Goal: Task Accomplishment & Management: Use online tool/utility

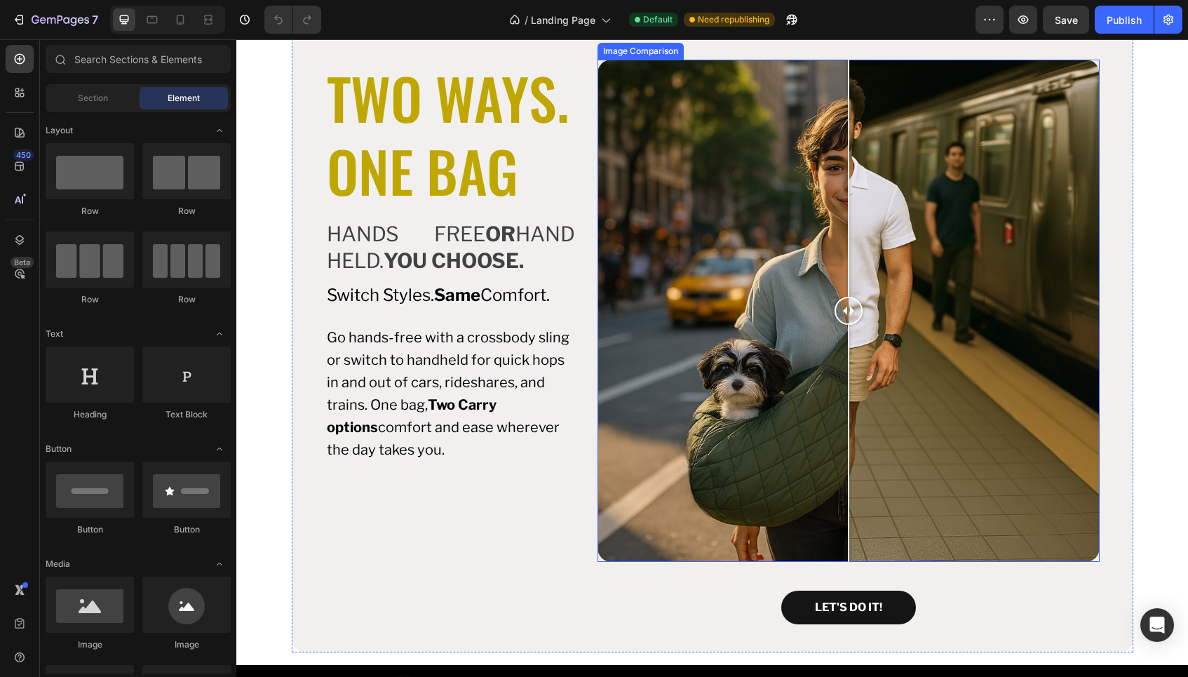
scroll to position [651, 0]
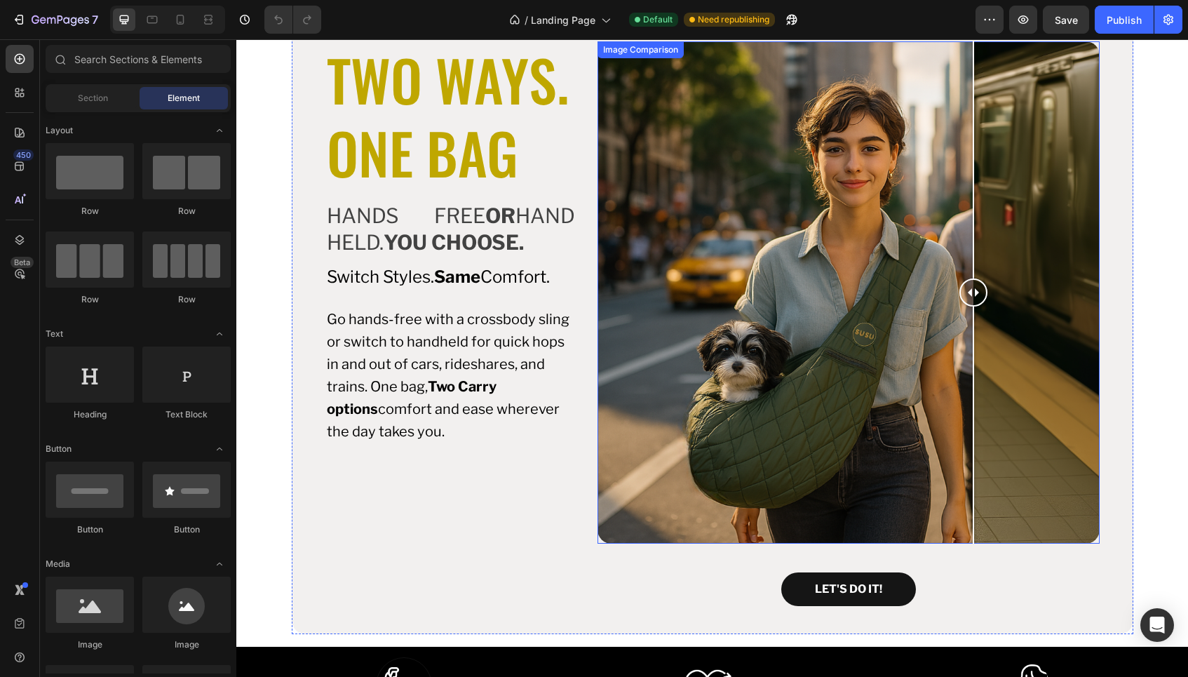
drag, startPoint x: 843, startPoint y: 288, endPoint x: 968, endPoint y: 304, distance: 125.8
click at [968, 304] on div at bounding box center [973, 292] width 28 height 28
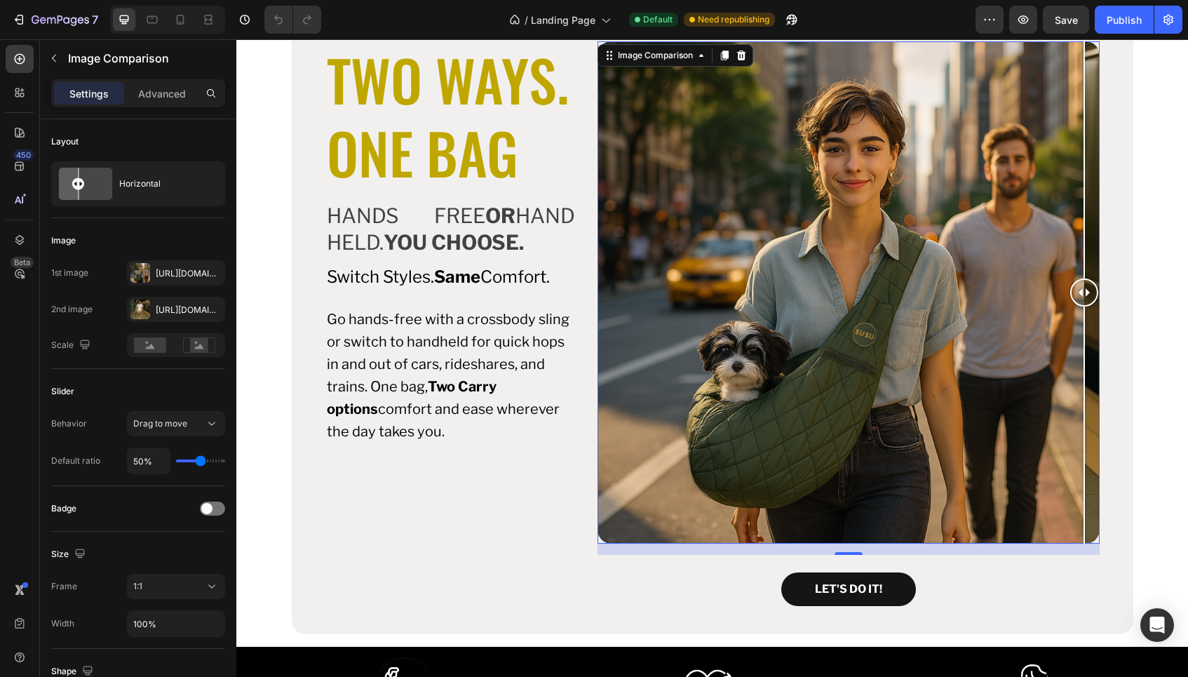
drag, startPoint x: 972, startPoint y: 290, endPoint x: 1185, endPoint y: 322, distance: 215.6
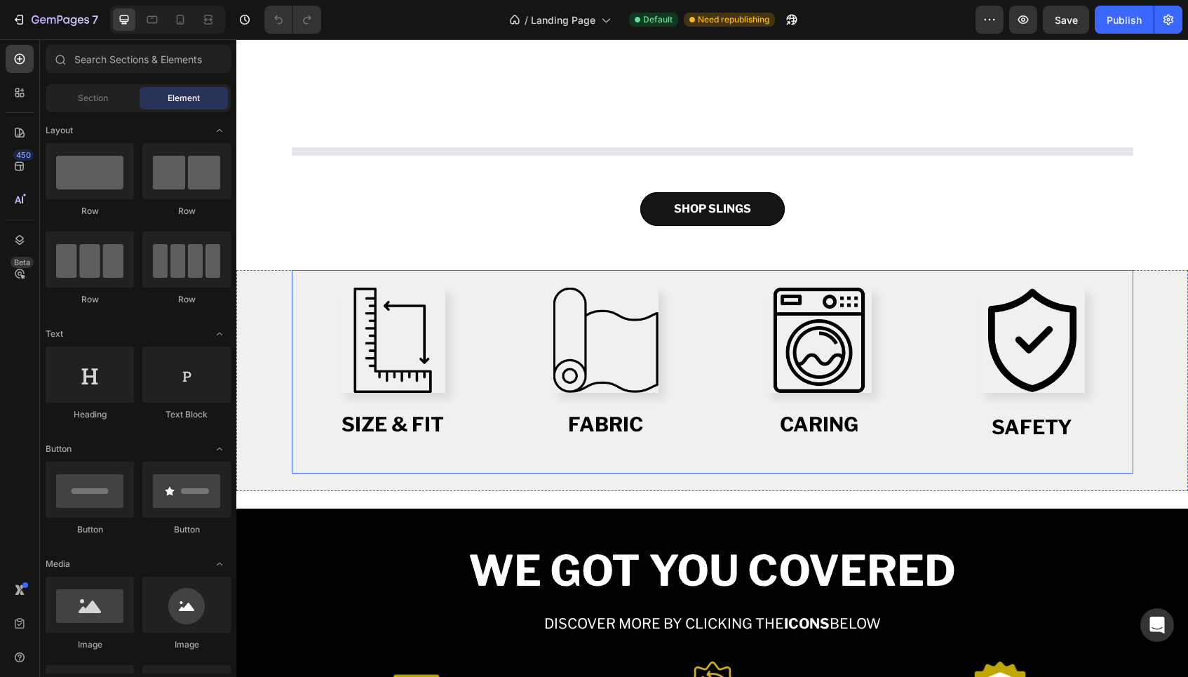
scroll to position [1516, 0]
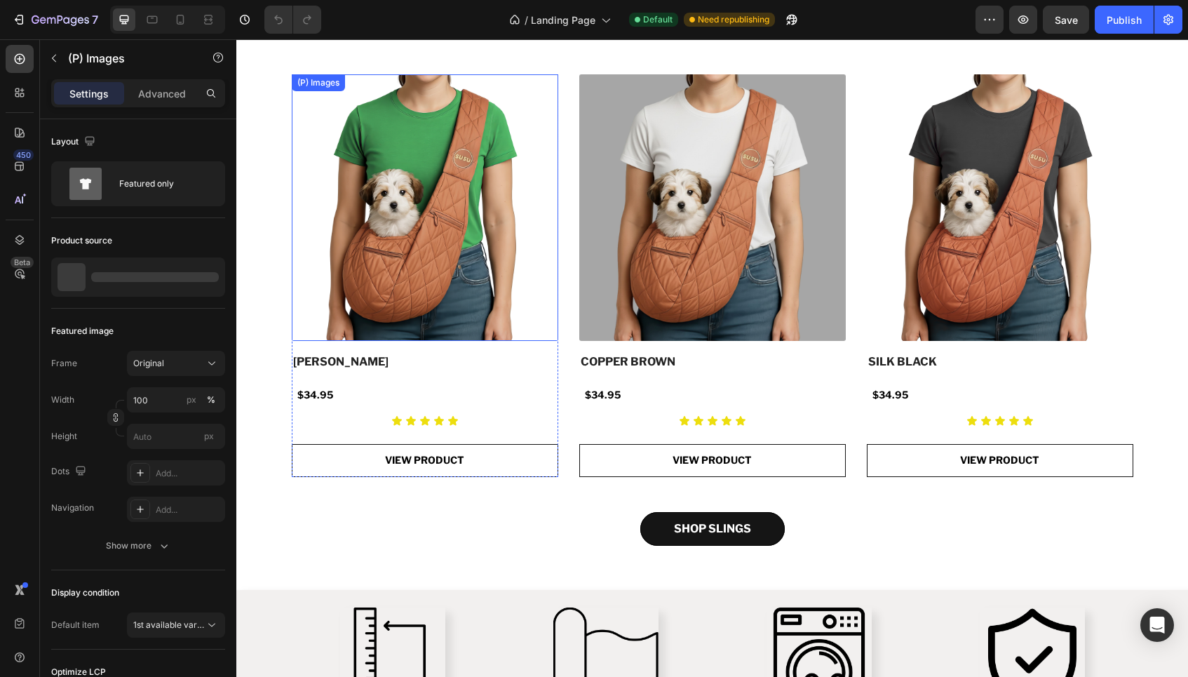
click at [466, 149] on img at bounding box center [425, 207] width 266 height 266
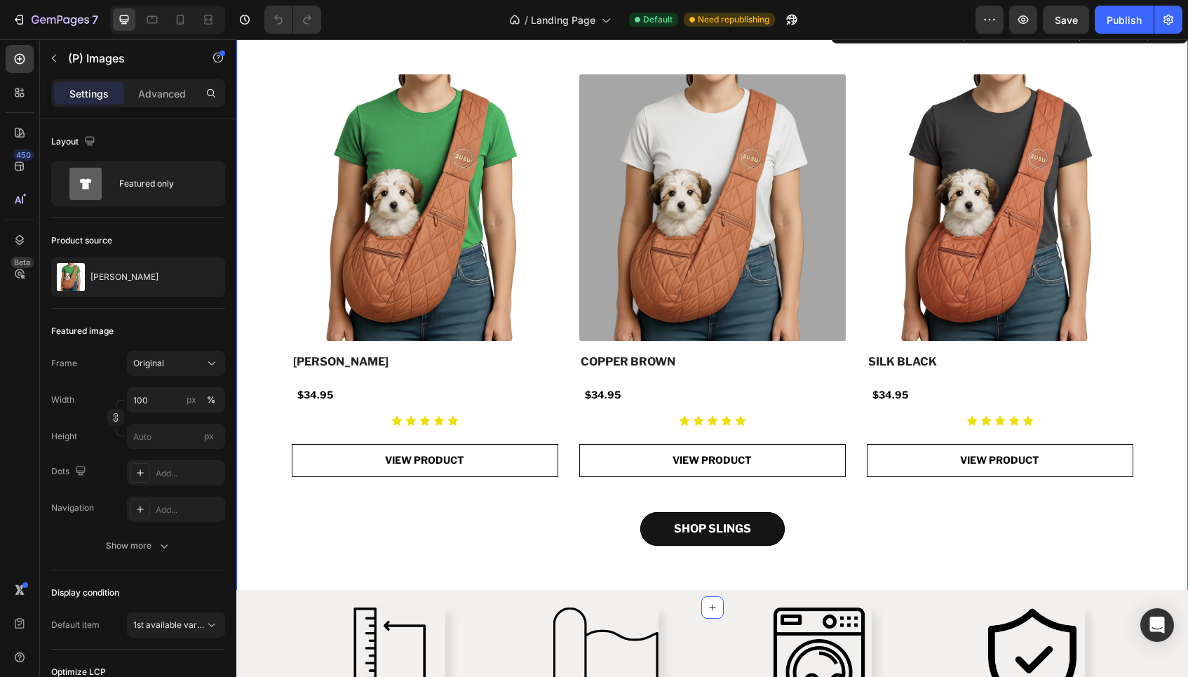
click at [1139, 84] on div "(P) Images [PERSON_NAME] (P) Title $34.95 Product Price Product Price Row Icon …" at bounding box center [712, 312] width 930 height 477
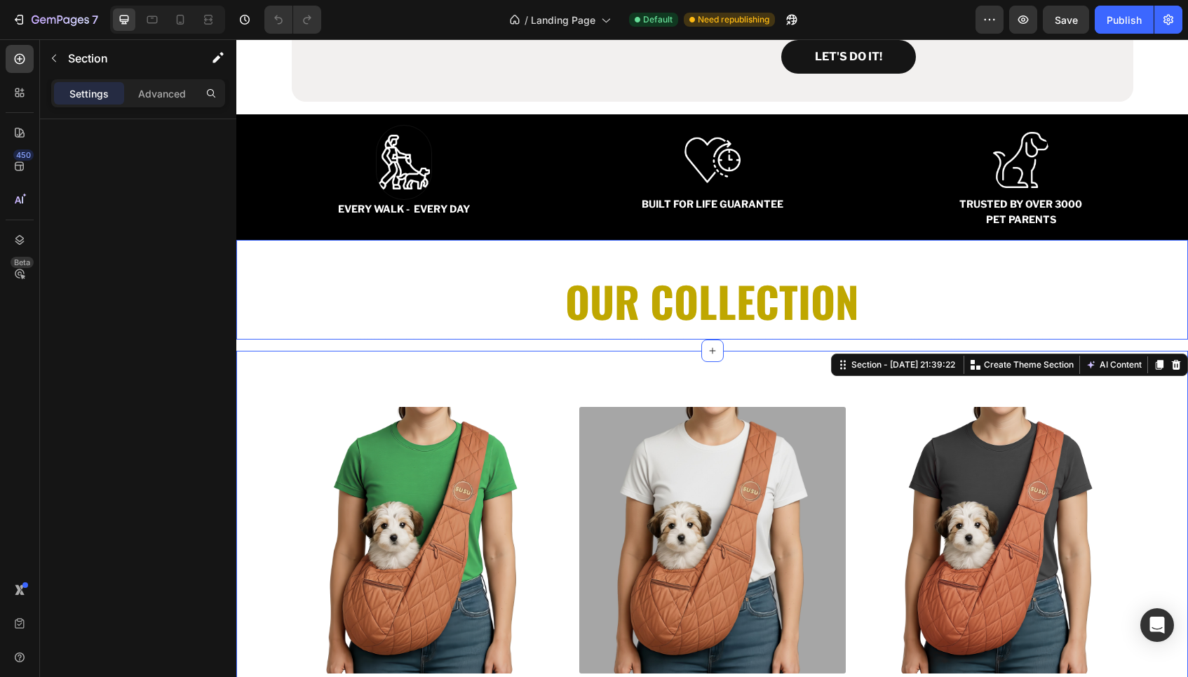
scroll to position [1373, 0]
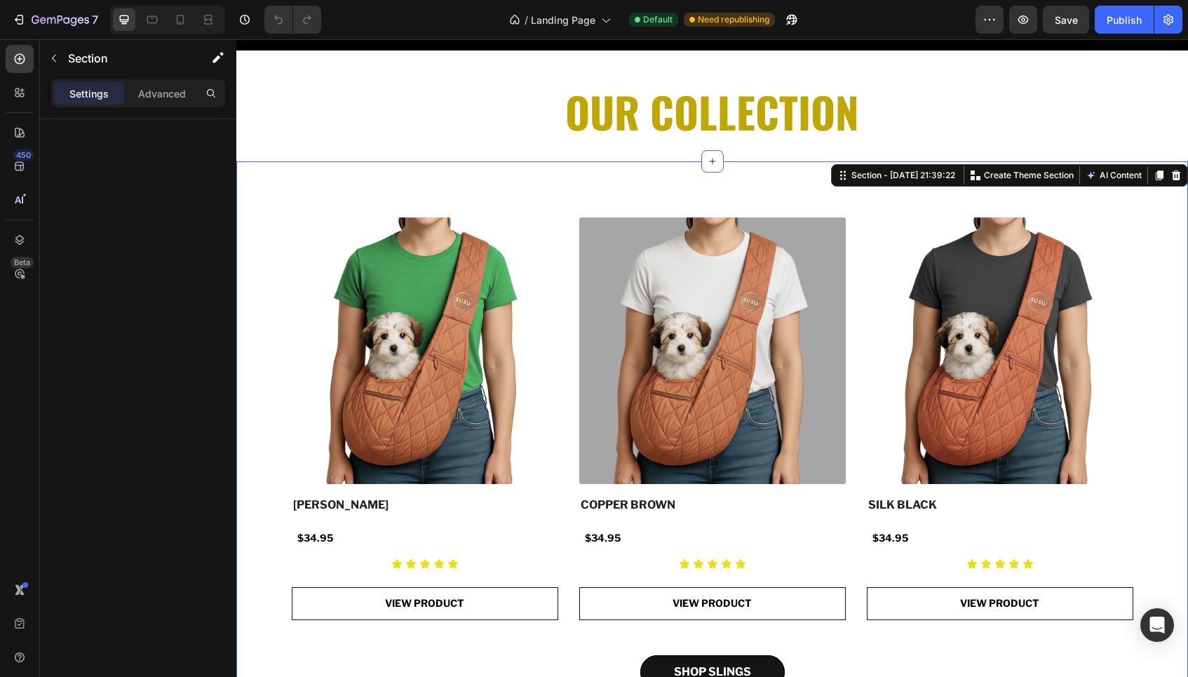
drag, startPoint x: 1132, startPoint y: 222, endPoint x: 1121, endPoint y: 225, distance: 11.6
click at [1132, 222] on div "(P) Images [PERSON_NAME] (P) Title $34.95 Product Price Product Price Row Icon …" at bounding box center [712, 455] width 930 height 477
click at [939, 201] on div "(P) Images [PERSON_NAME] (P) Title $34.95 Product Price Product Price Row Icon …" at bounding box center [711, 455] width 951 height 589
click at [1014, 174] on p "Create Theme Section" at bounding box center [1029, 175] width 90 height 13
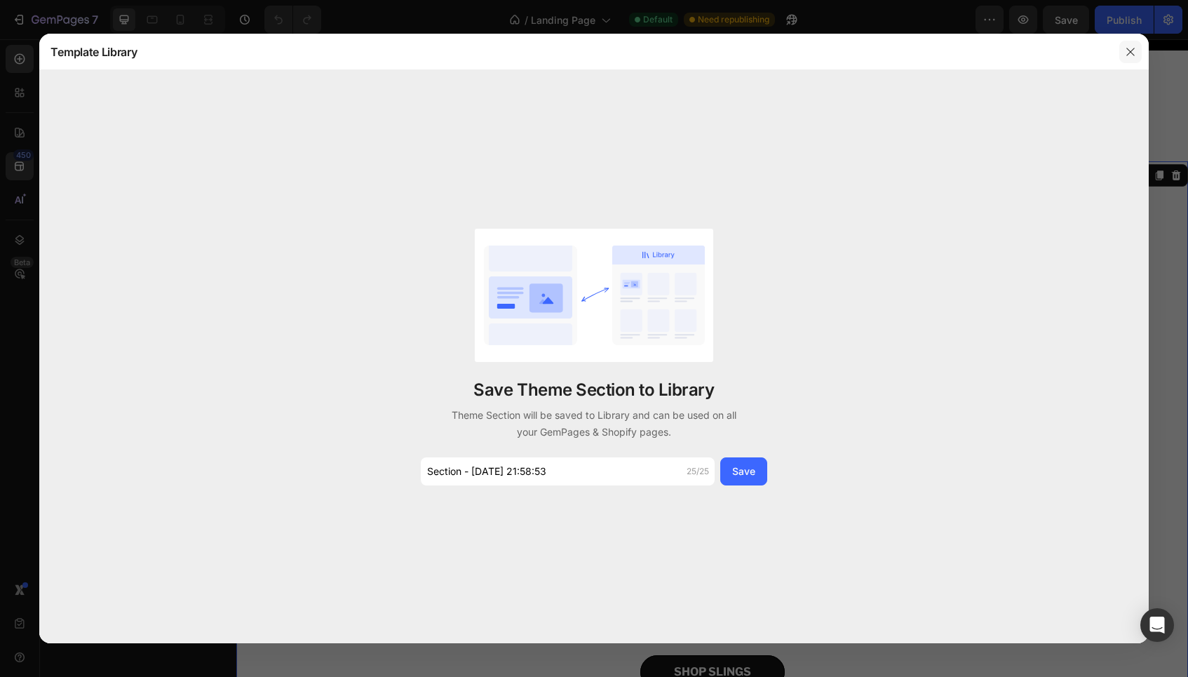
click at [1132, 53] on icon "button" at bounding box center [1130, 51] width 11 height 11
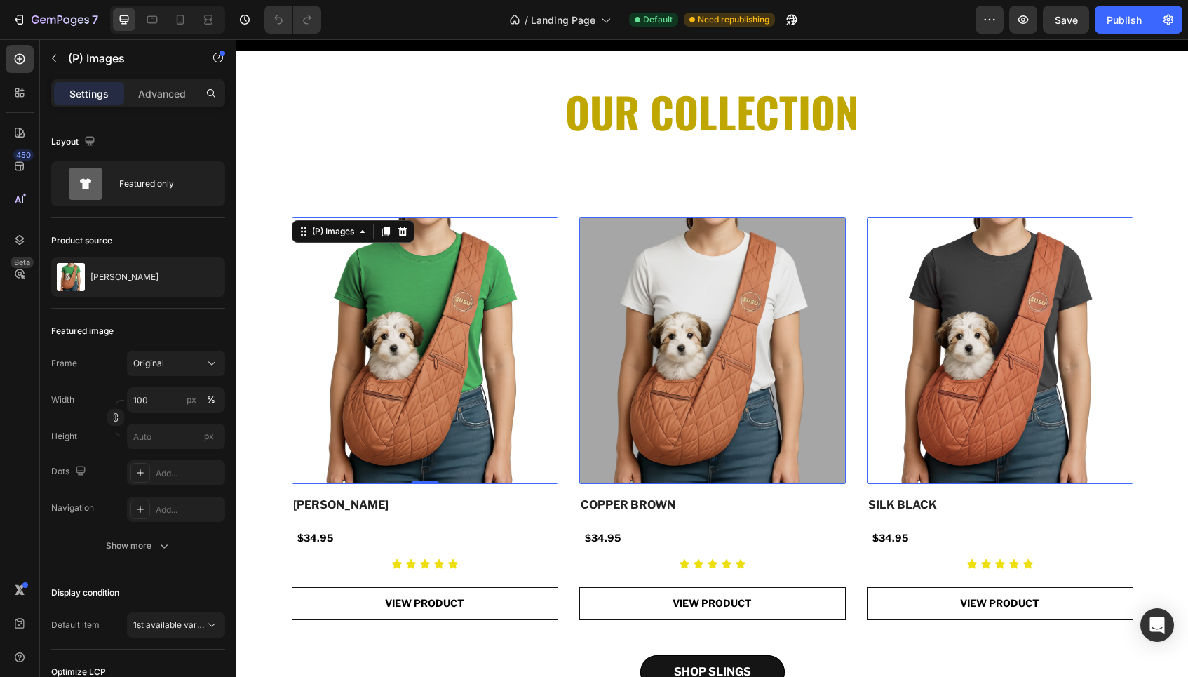
click at [481, 241] on img at bounding box center [425, 350] width 266 height 266
click at [203, 273] on button "button" at bounding box center [211, 277] width 17 height 17
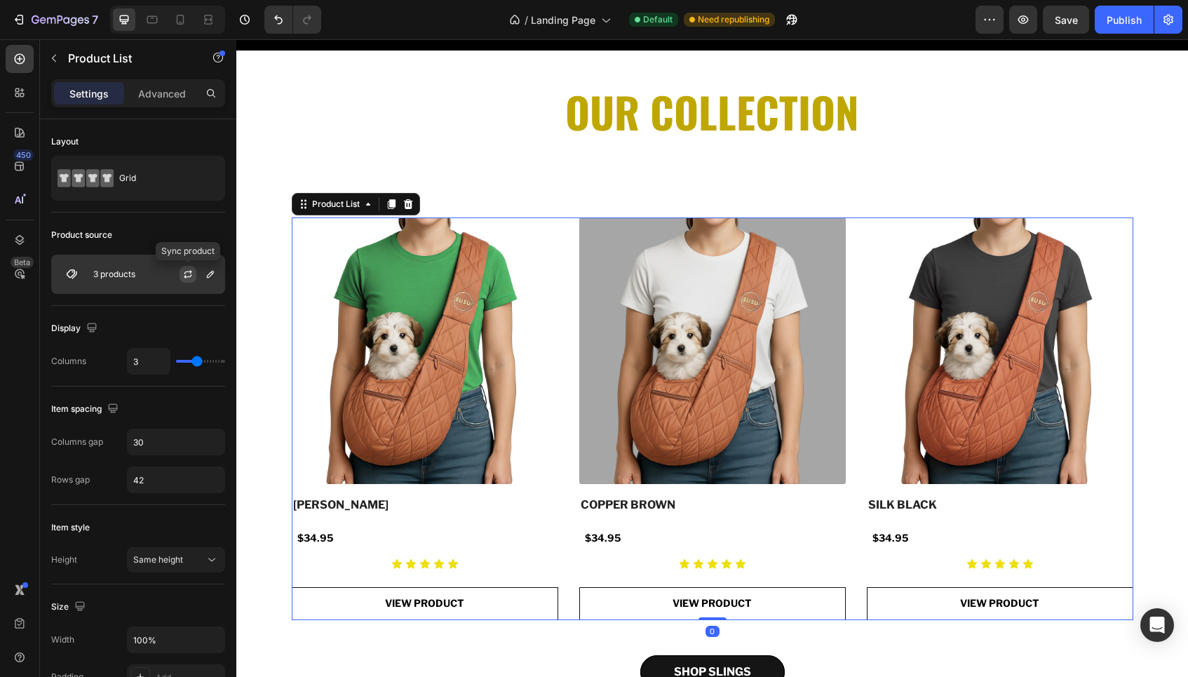
click at [188, 275] on icon "button" at bounding box center [187, 274] width 11 height 11
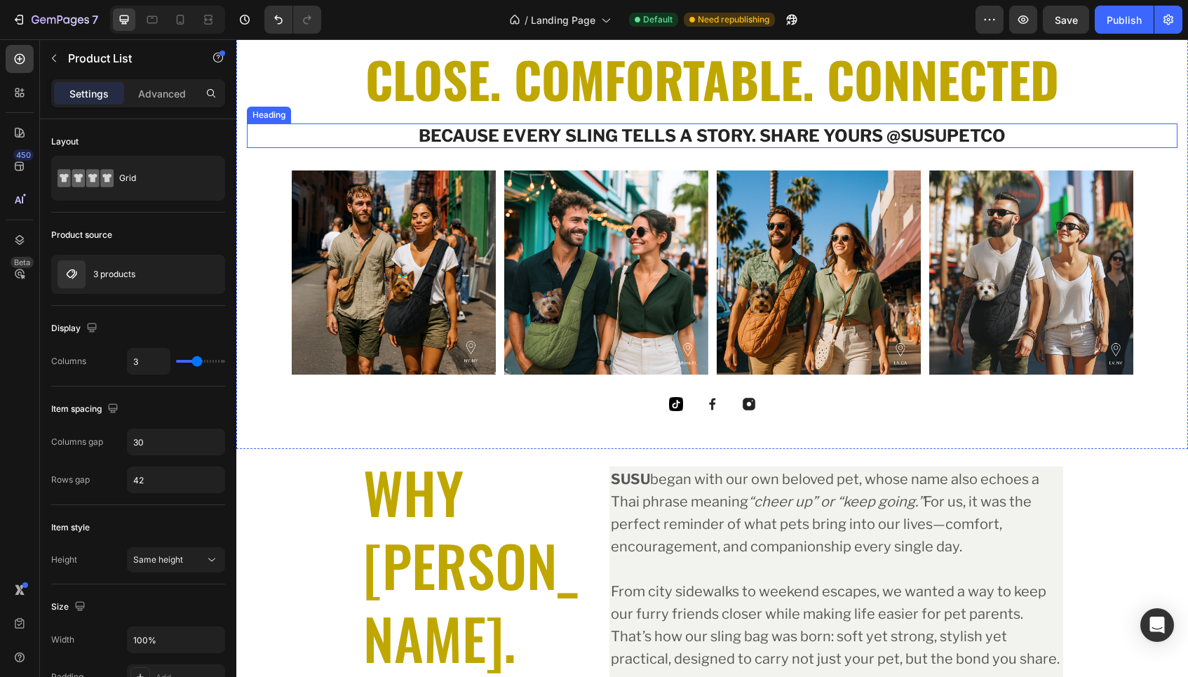
scroll to position [3359, 0]
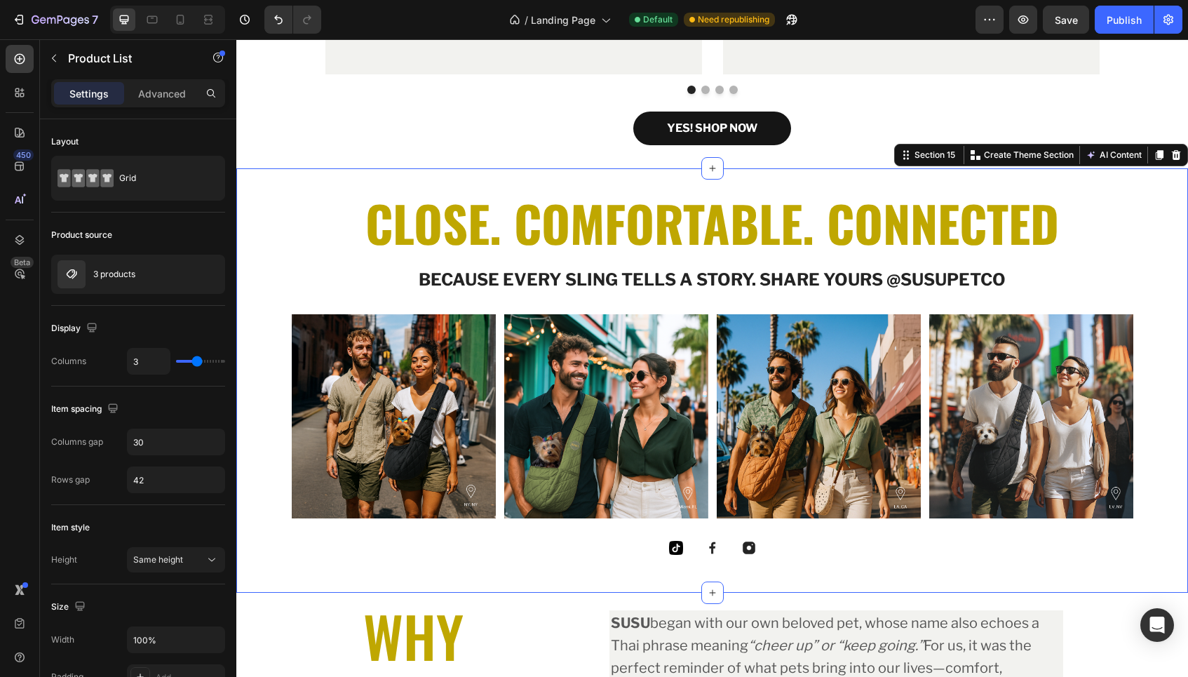
click at [1167, 204] on div "CLOSE. COMFORTABLE. CONNECTED Heading Row Because every SLING tells a story. sh…" at bounding box center [711, 380] width 951 height 424
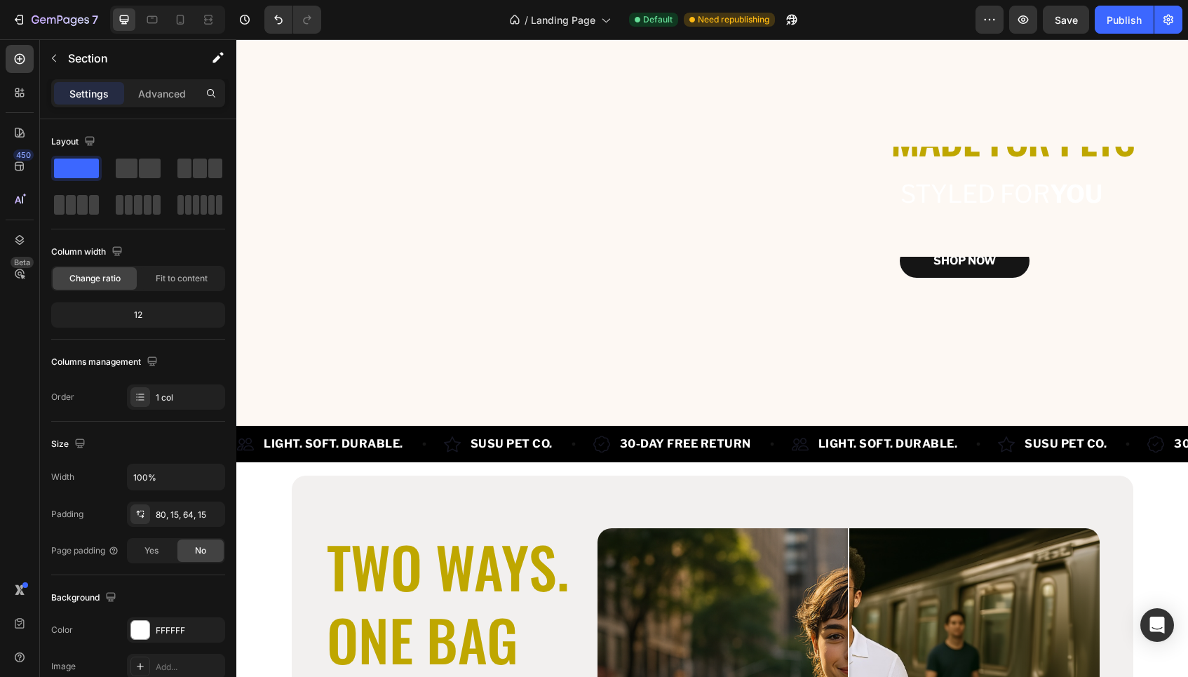
scroll to position [0, 0]
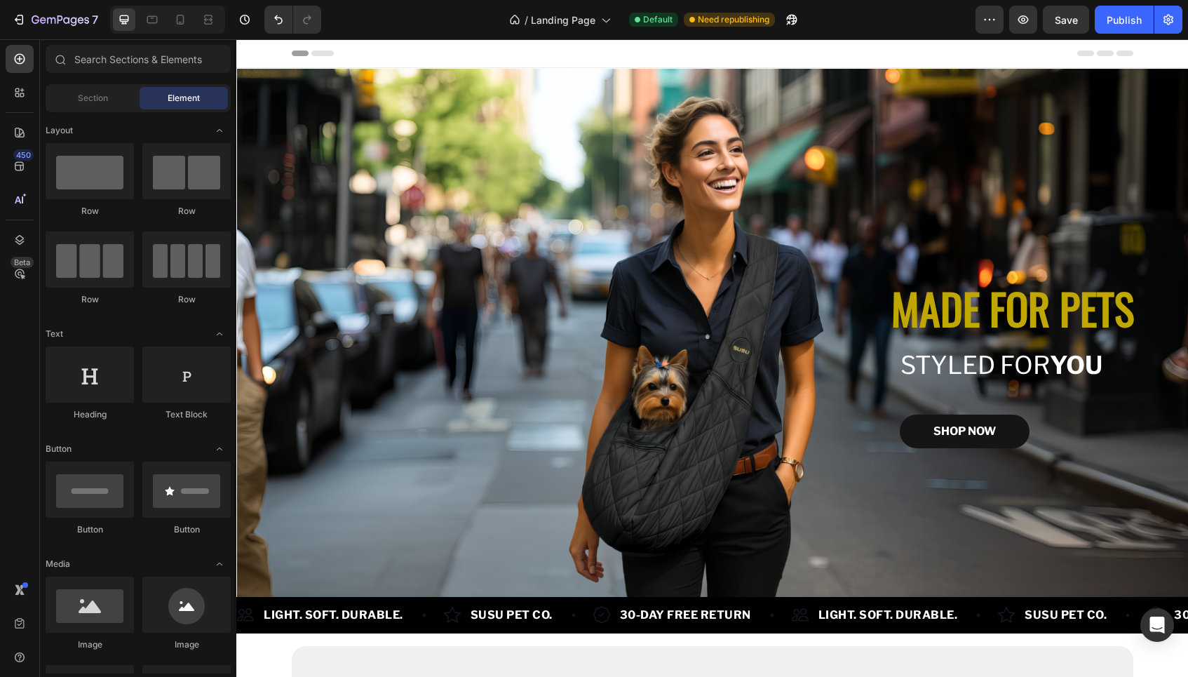
click at [1161, 50] on div "Header" at bounding box center [711, 53] width 951 height 29
click at [104, 97] on span "Section" at bounding box center [93, 98] width 30 height 13
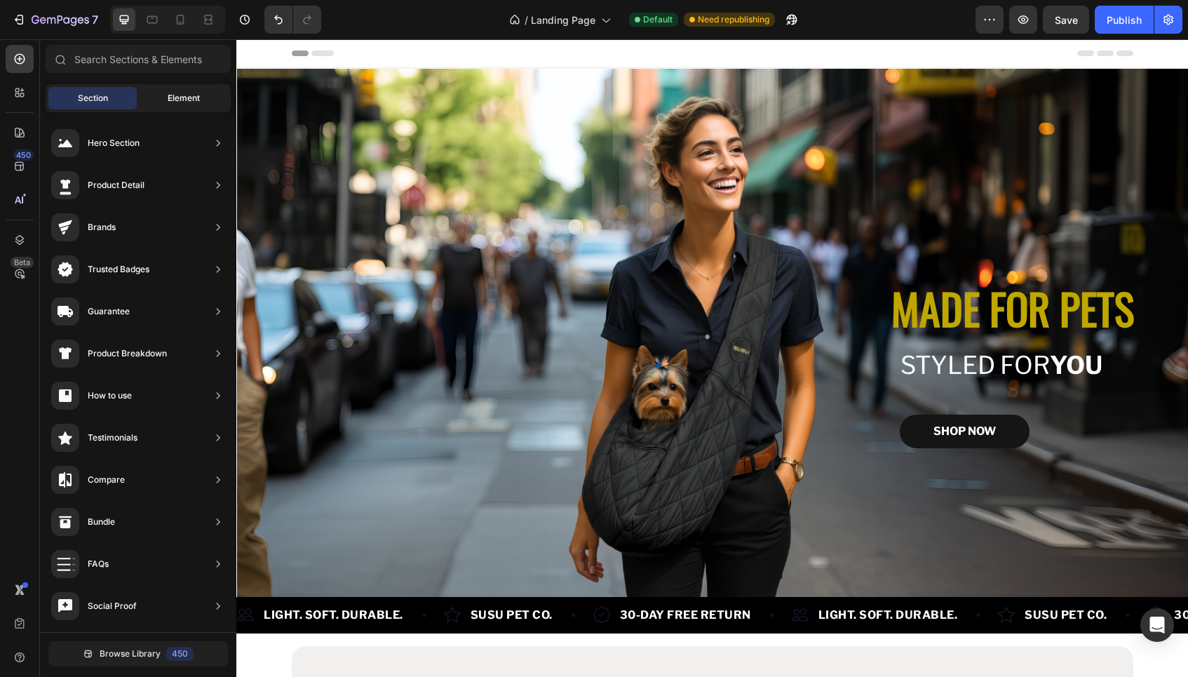
click at [201, 89] on div "Element" at bounding box center [184, 98] width 88 height 22
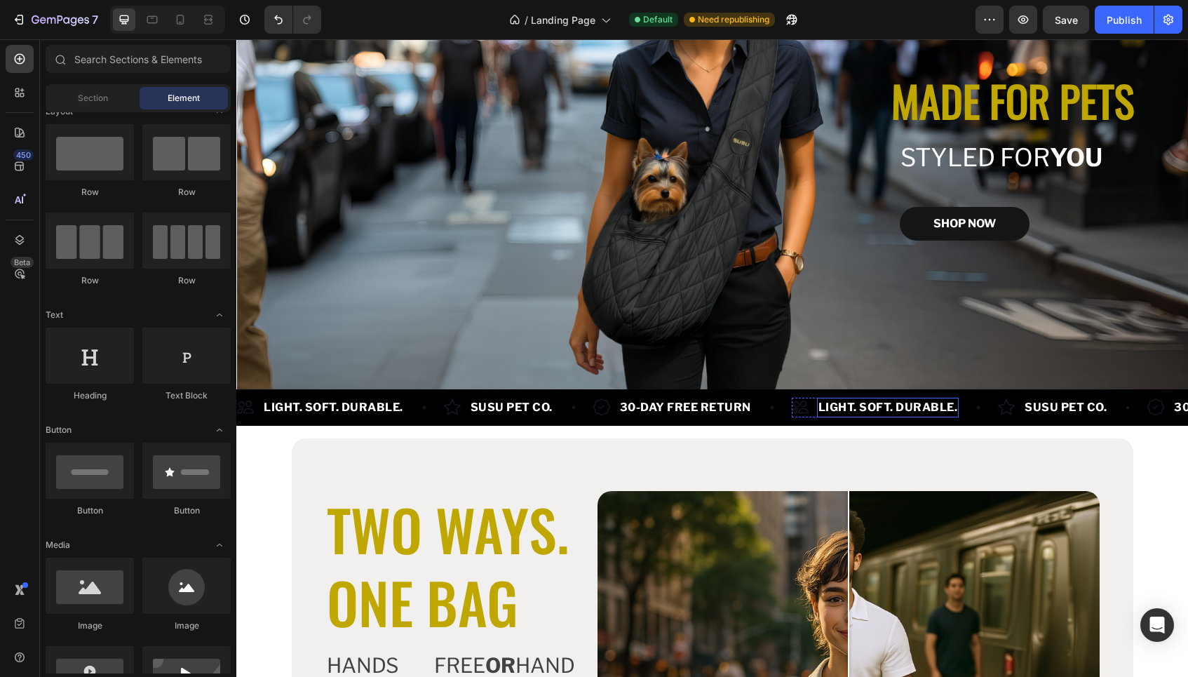
scroll to position [262, 0]
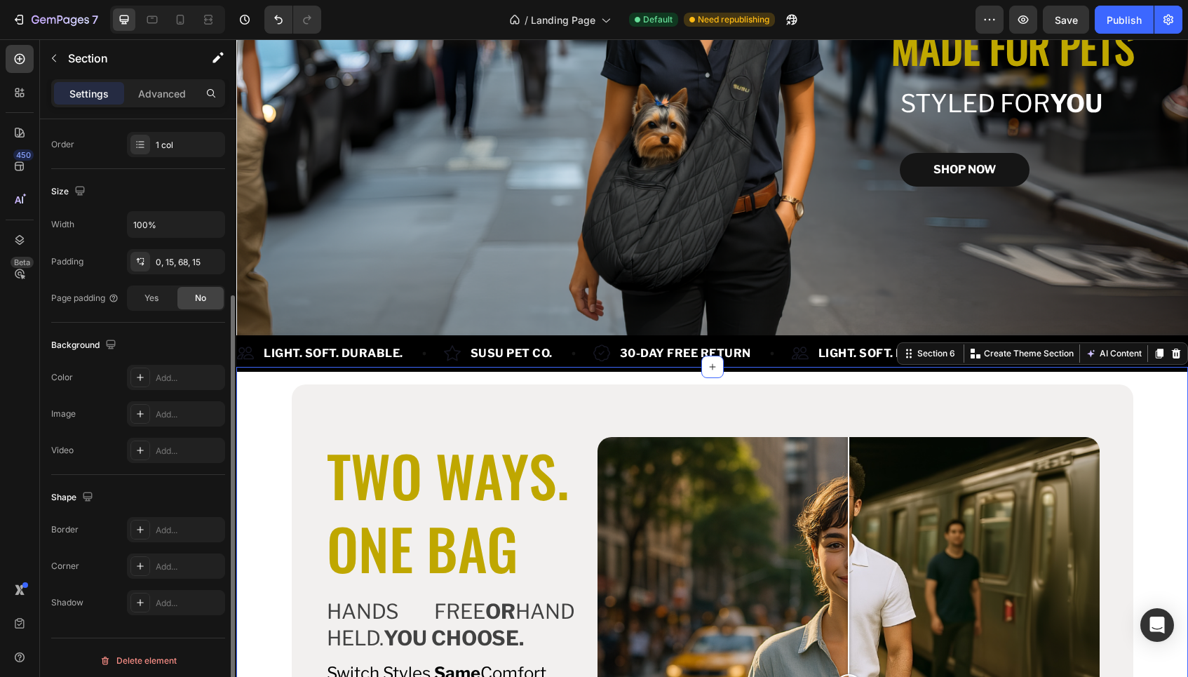
scroll to position [258, 0]
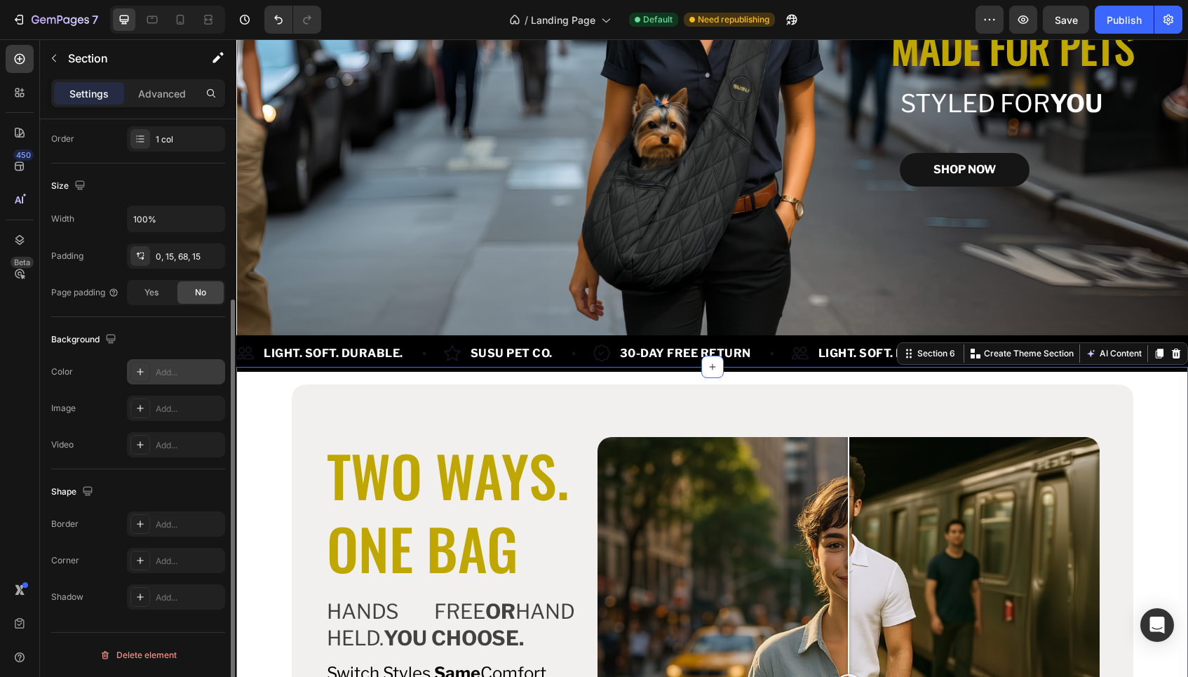
click at [165, 365] on div "Add..." at bounding box center [176, 371] width 98 height 25
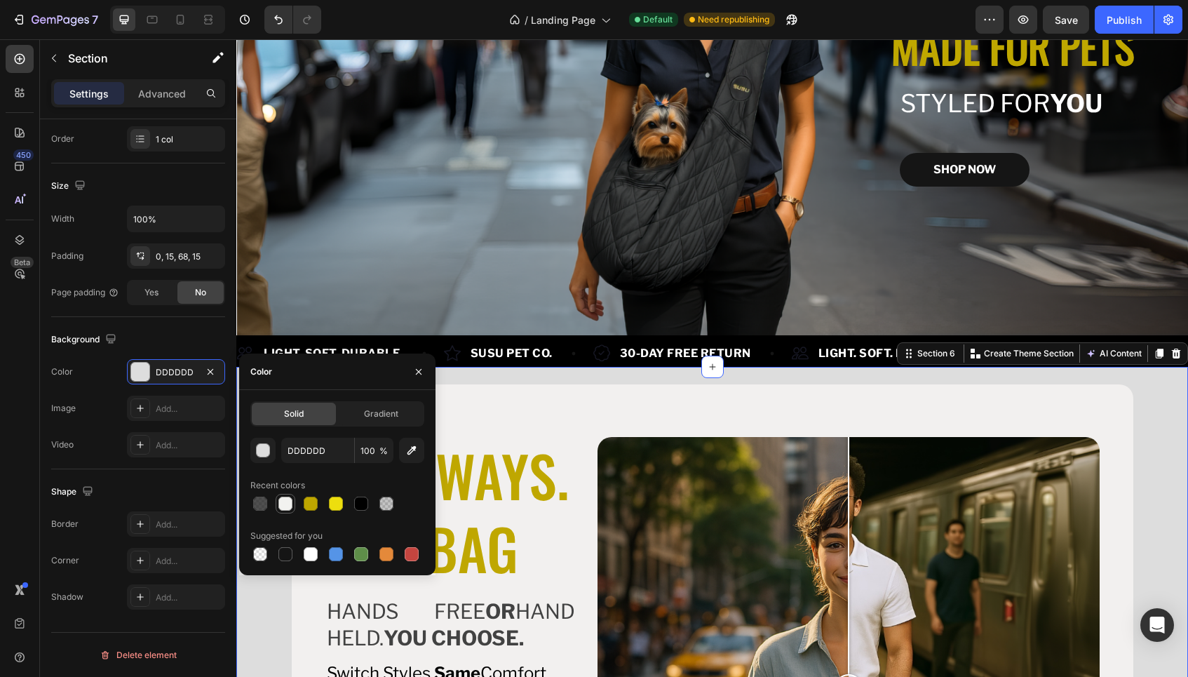
click at [287, 505] on div at bounding box center [285, 503] width 14 height 14
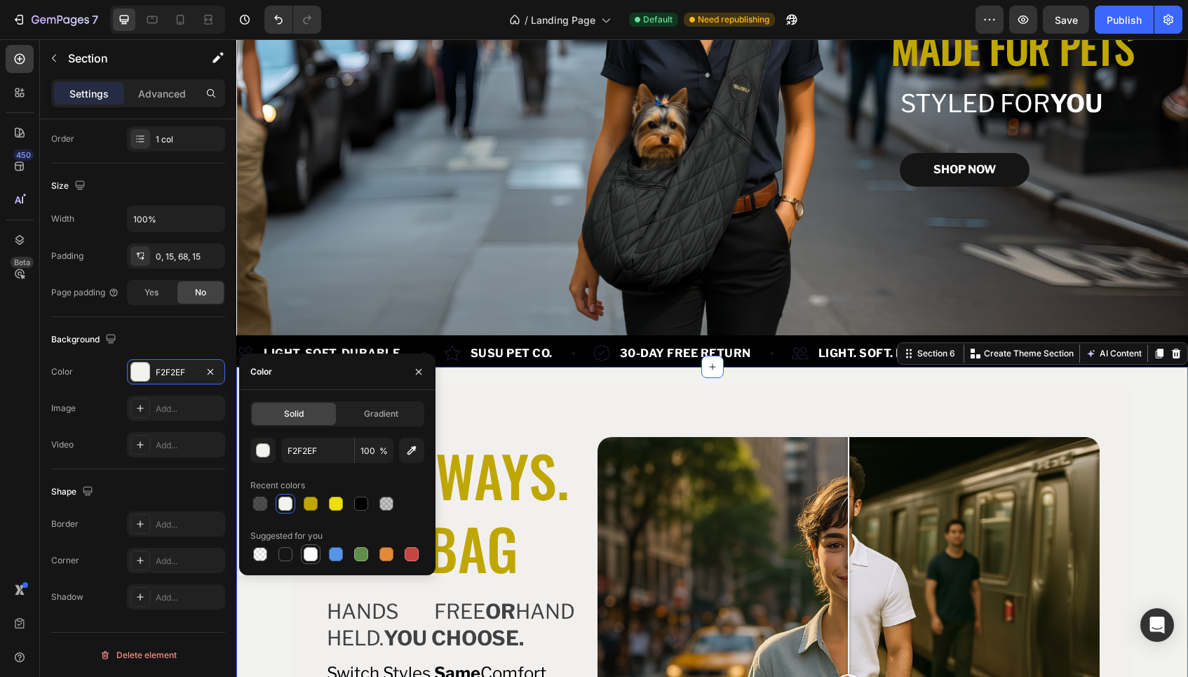
click at [311, 552] on div at bounding box center [311, 554] width 14 height 14
type input "FFFFFF"
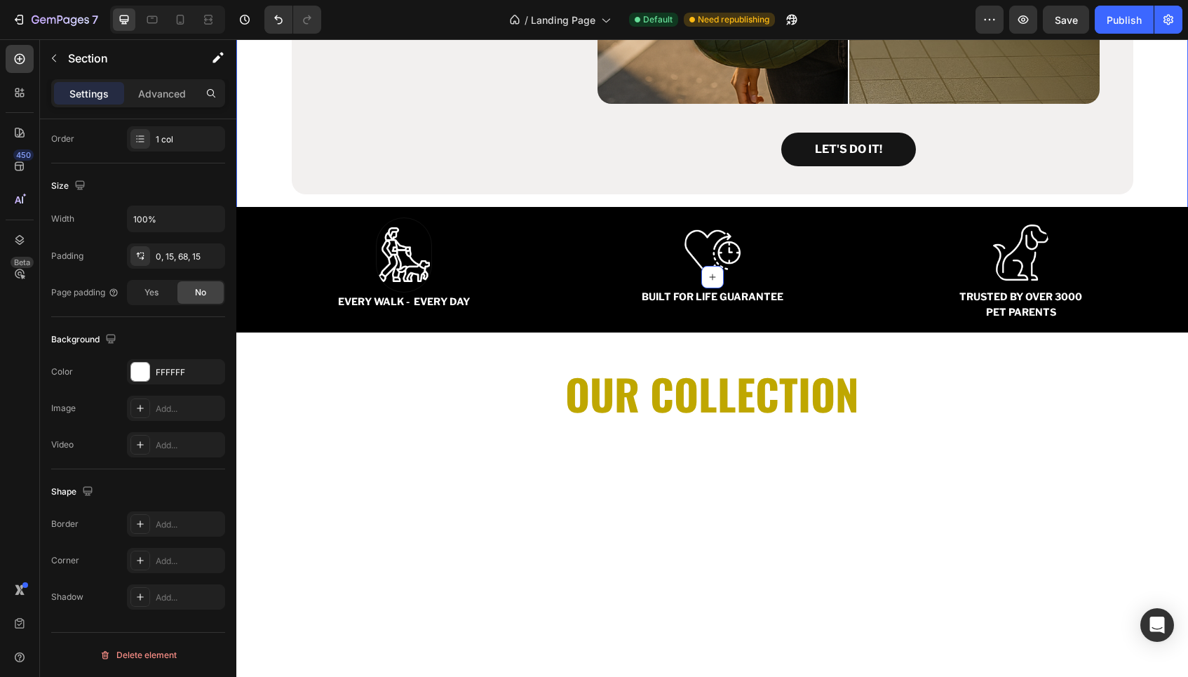
scroll to position [1126, 0]
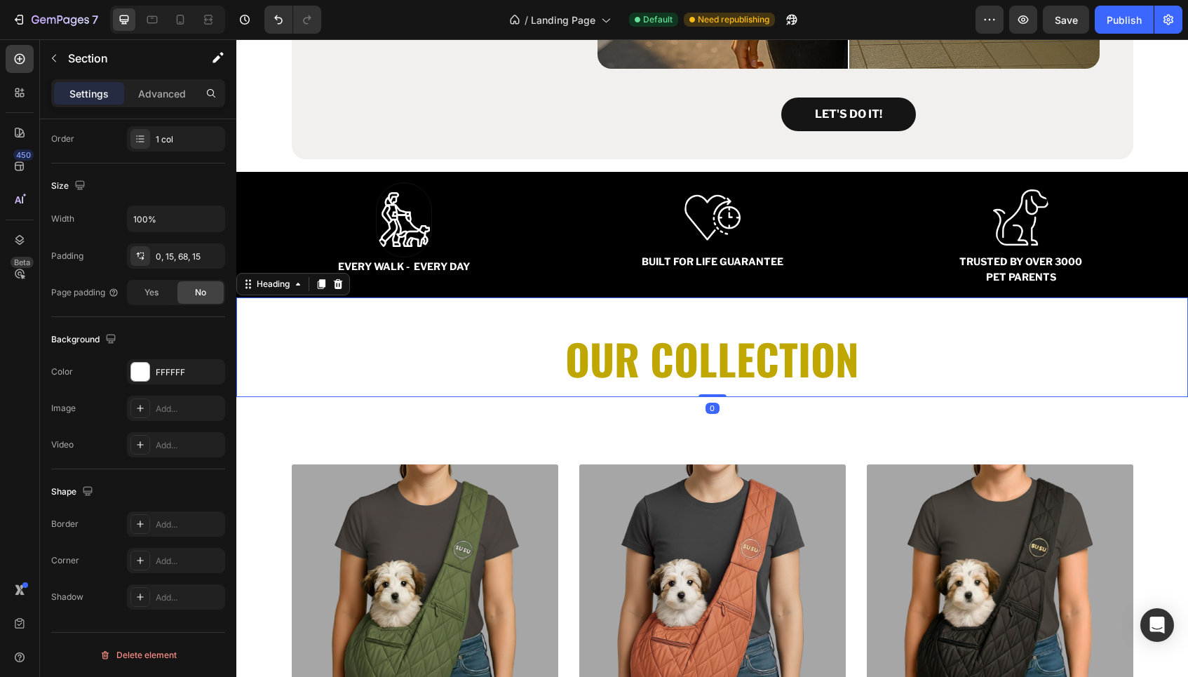
click at [1161, 358] on h2 "OUR COLLECTION" at bounding box center [711, 347] width 951 height 100
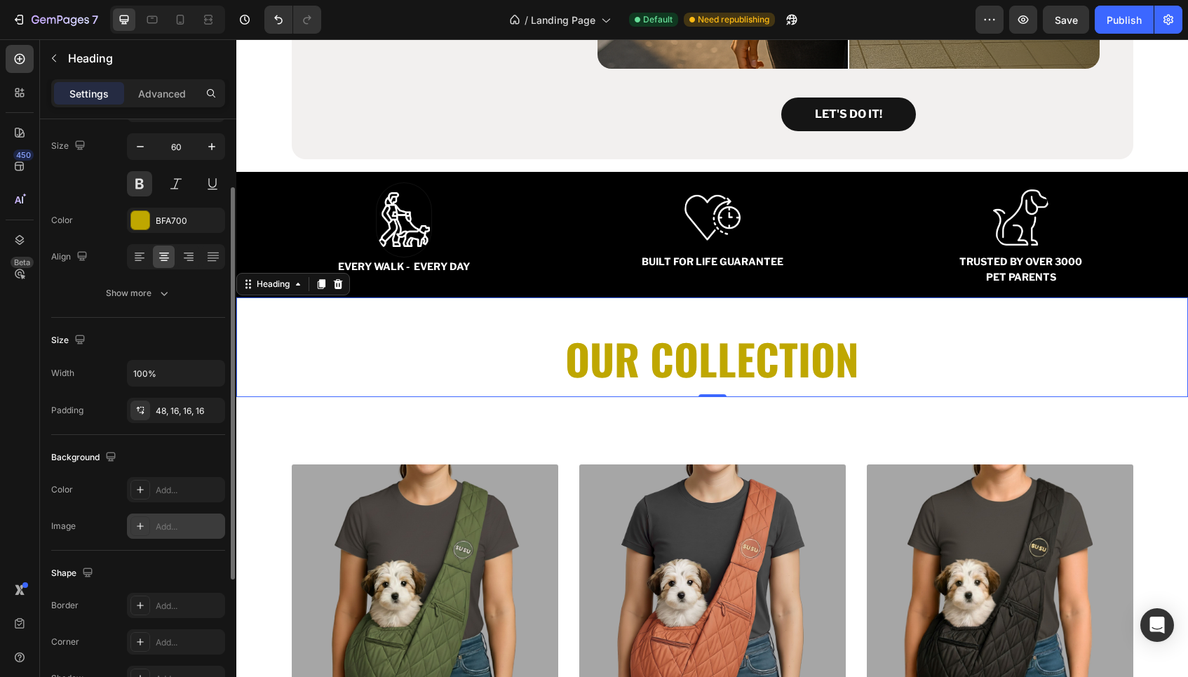
scroll to position [112, 0]
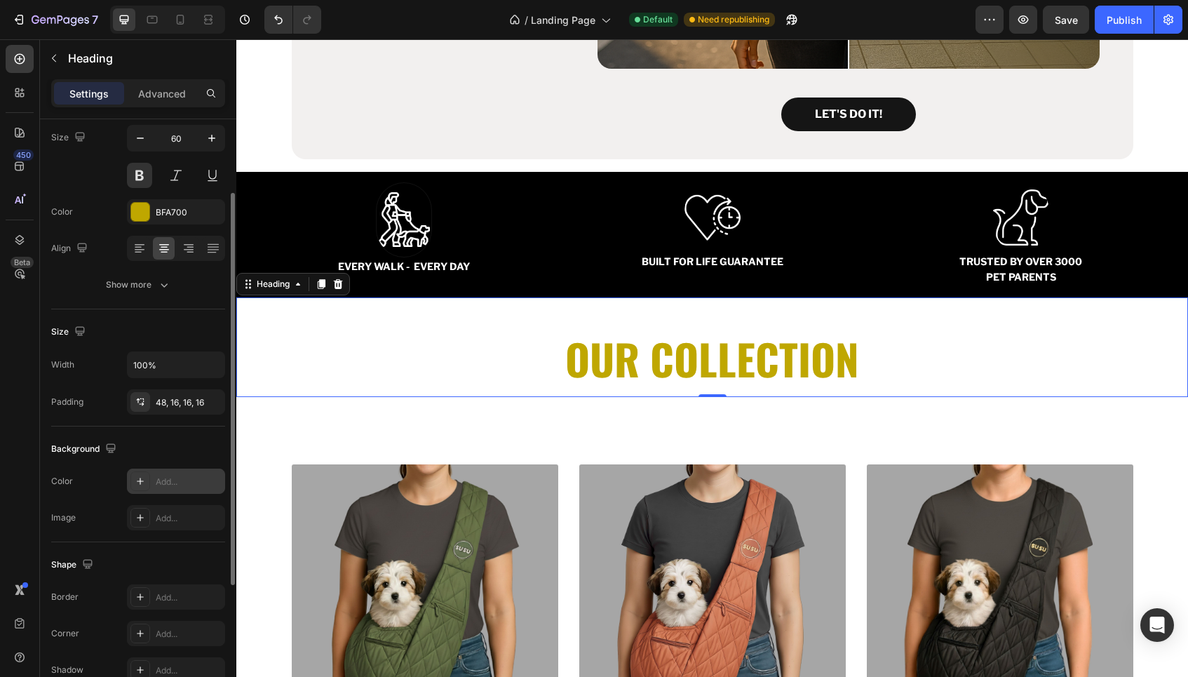
click at [177, 483] on div "Add..." at bounding box center [189, 481] width 66 height 13
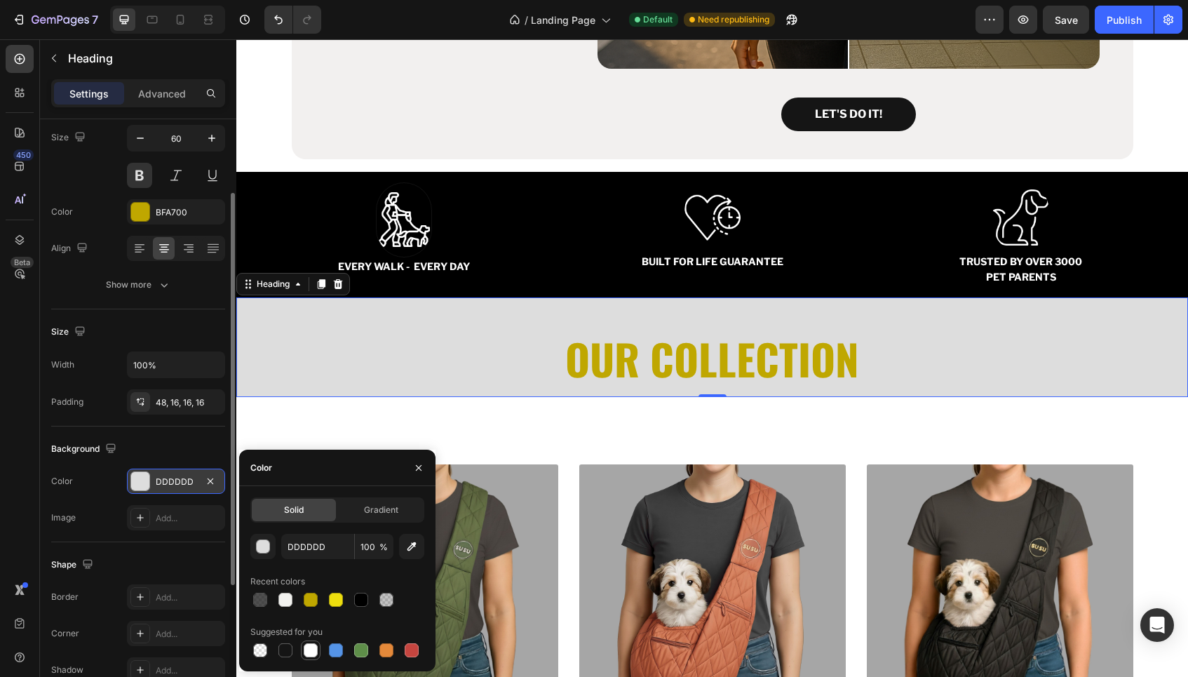
click at [307, 651] on div at bounding box center [311, 650] width 14 height 14
type input "FFFFFF"
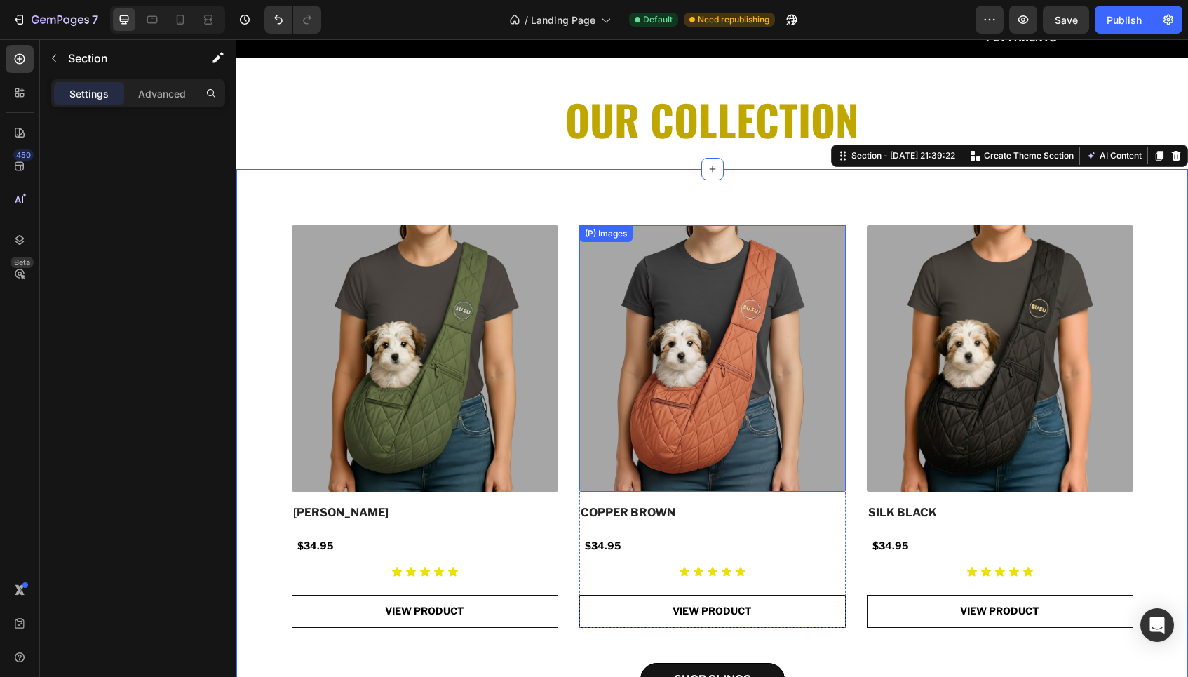
scroll to position [1356, 0]
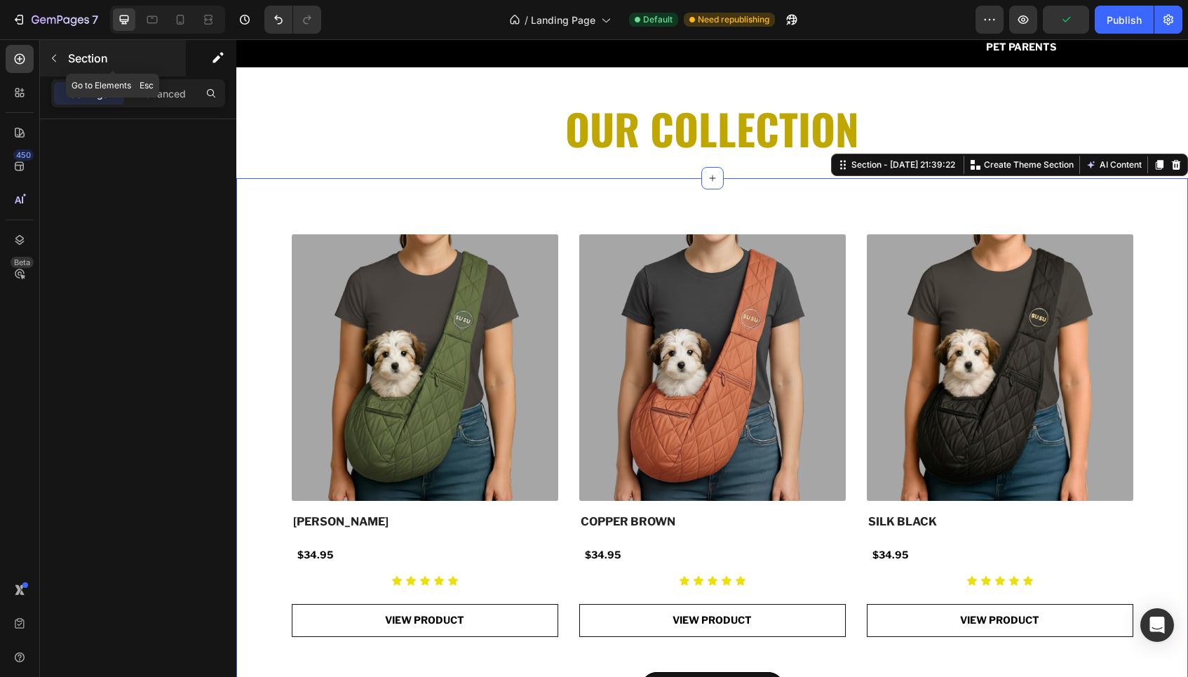
click at [49, 60] on icon "button" at bounding box center [53, 58] width 11 height 11
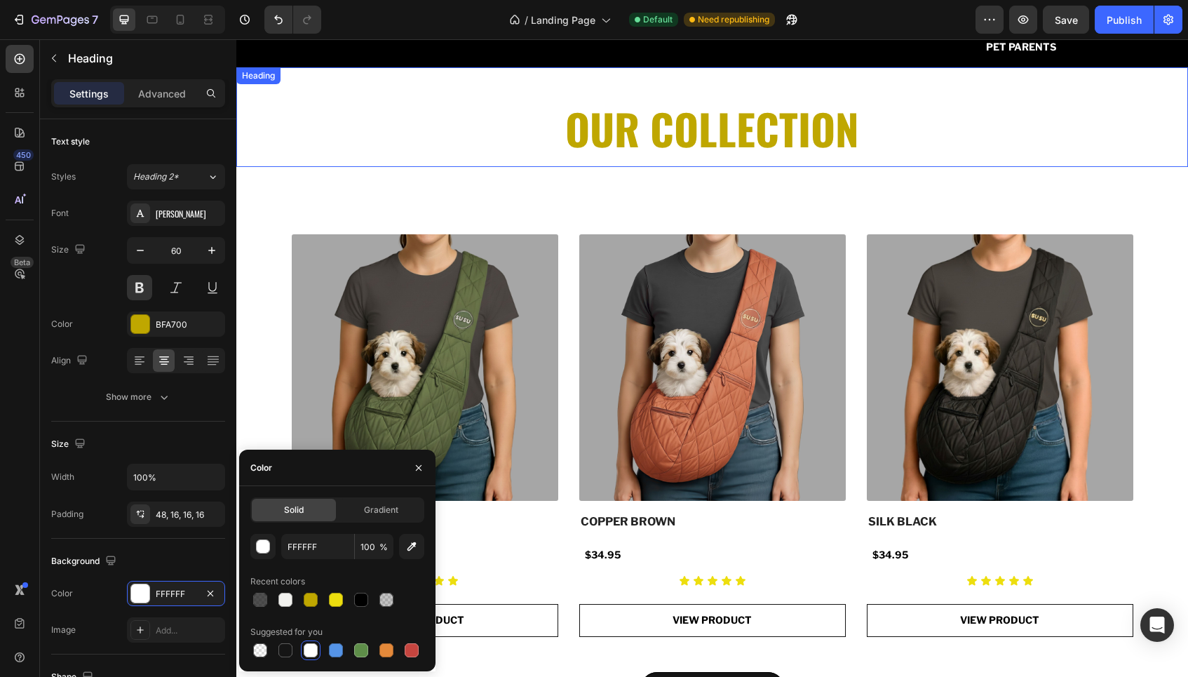
click at [1144, 135] on h2 "OUR COLLECTION" at bounding box center [711, 117] width 951 height 100
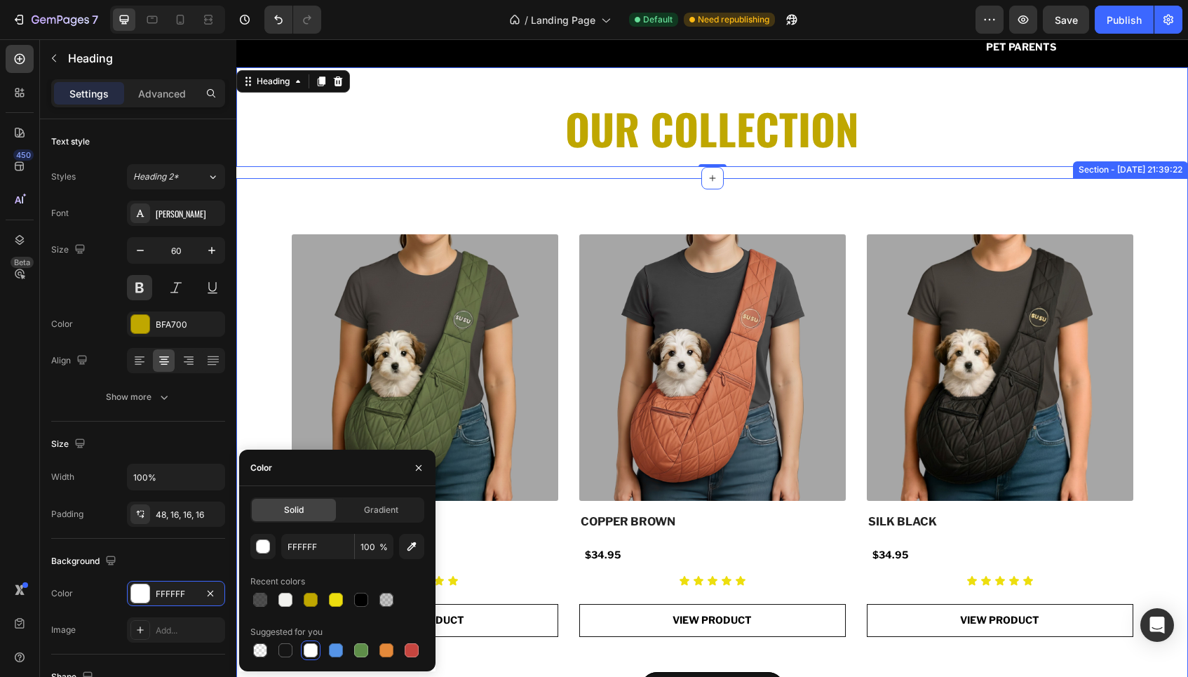
click at [1155, 201] on div "(P) Images [PERSON_NAME] (P) Title $34.95 Product Price Product Price Row Icon …" at bounding box center [711, 472] width 951 height 589
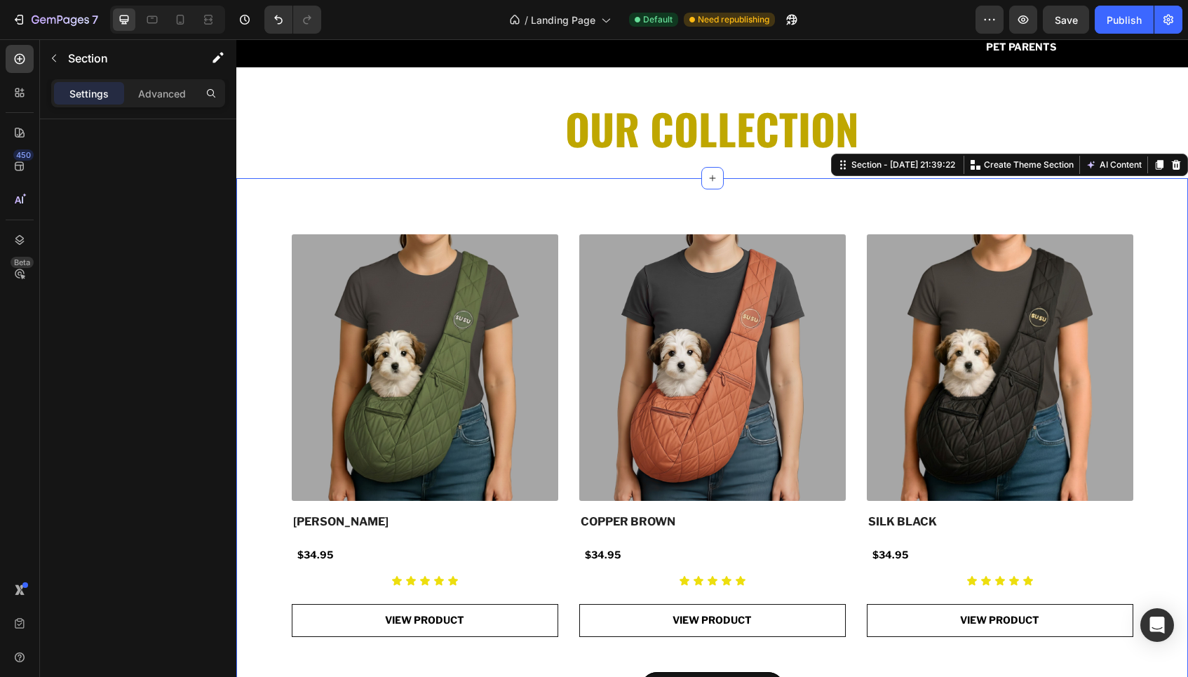
click at [84, 97] on p "Settings" at bounding box center [88, 93] width 39 height 15
click at [149, 97] on p "Advanced" at bounding box center [162, 93] width 48 height 15
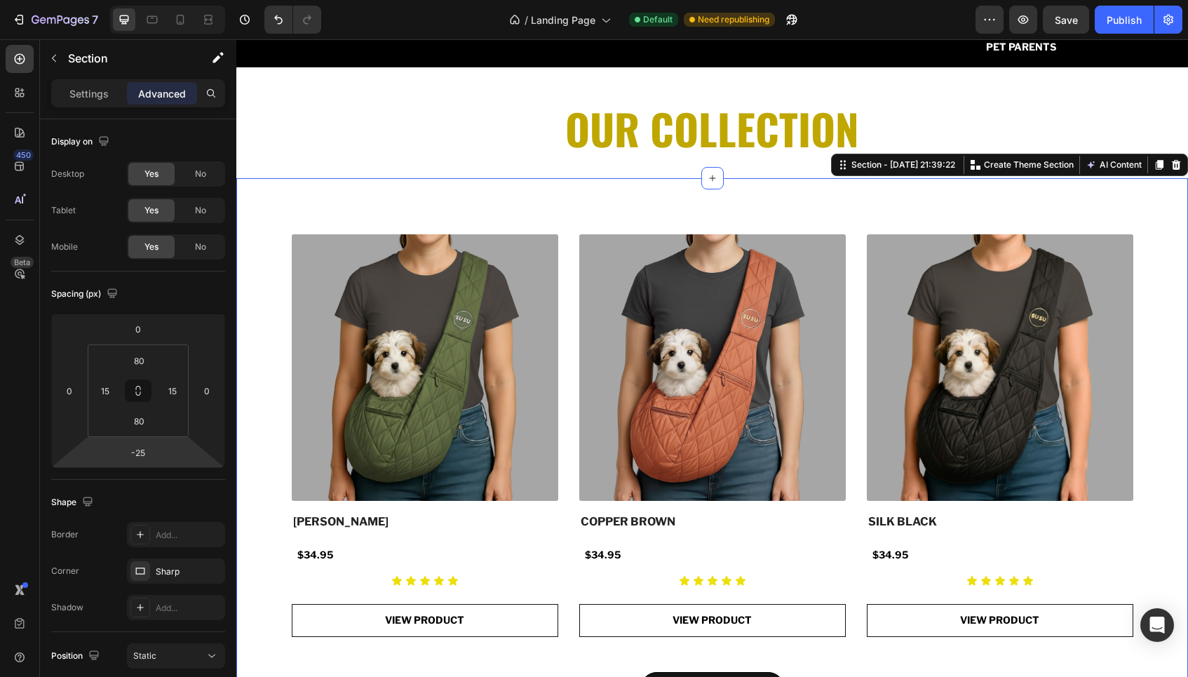
click at [1158, 656] on div "SHOP SLINGS Button" at bounding box center [712, 679] width 930 height 51
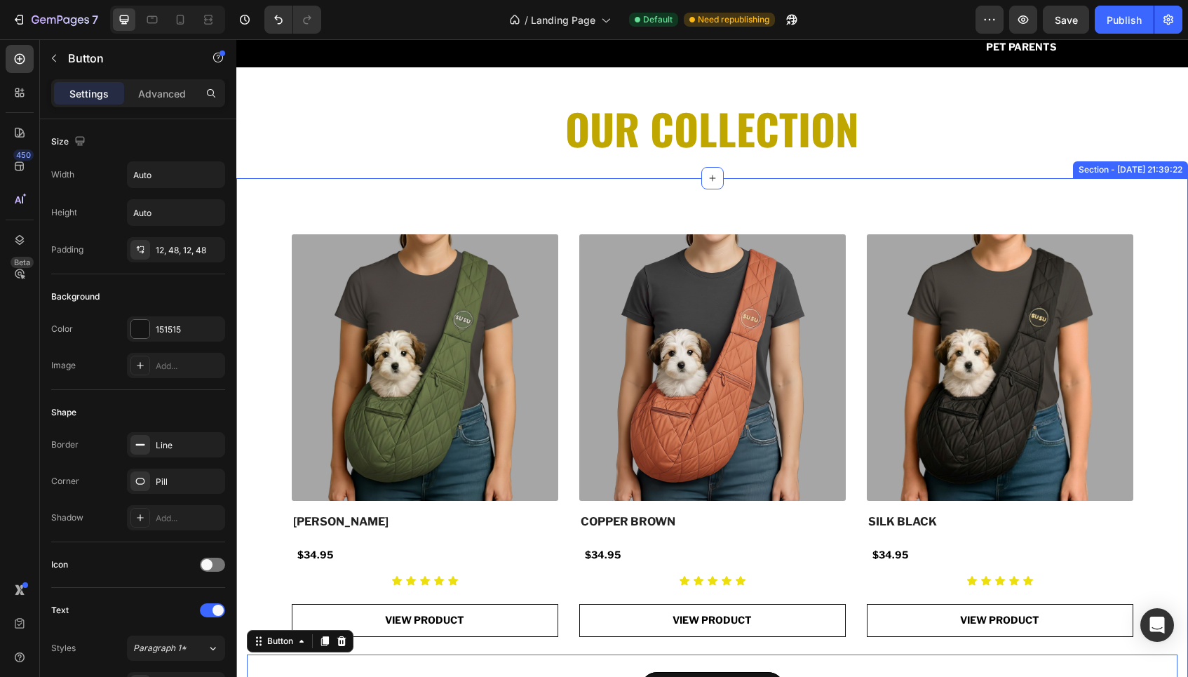
scroll to position [1507, 0]
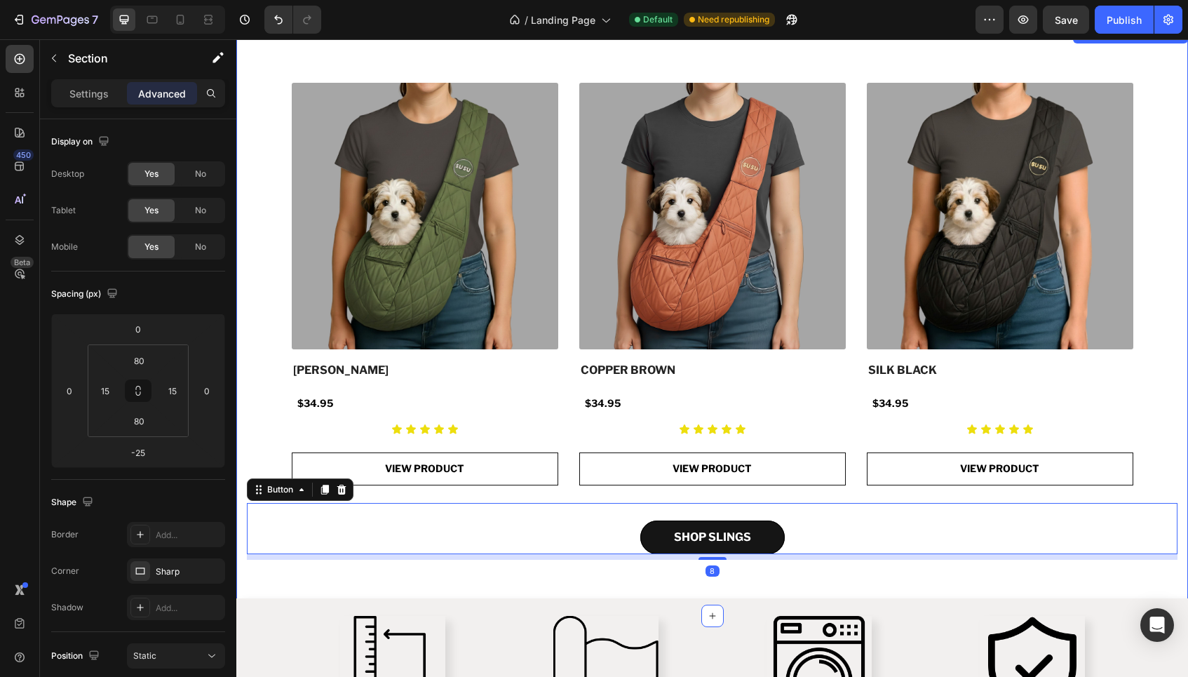
click at [1171, 424] on div "(P) Images [PERSON_NAME] (P) Title $34.95 Product Price Product Price Row Icon …" at bounding box center [711, 321] width 951 height 589
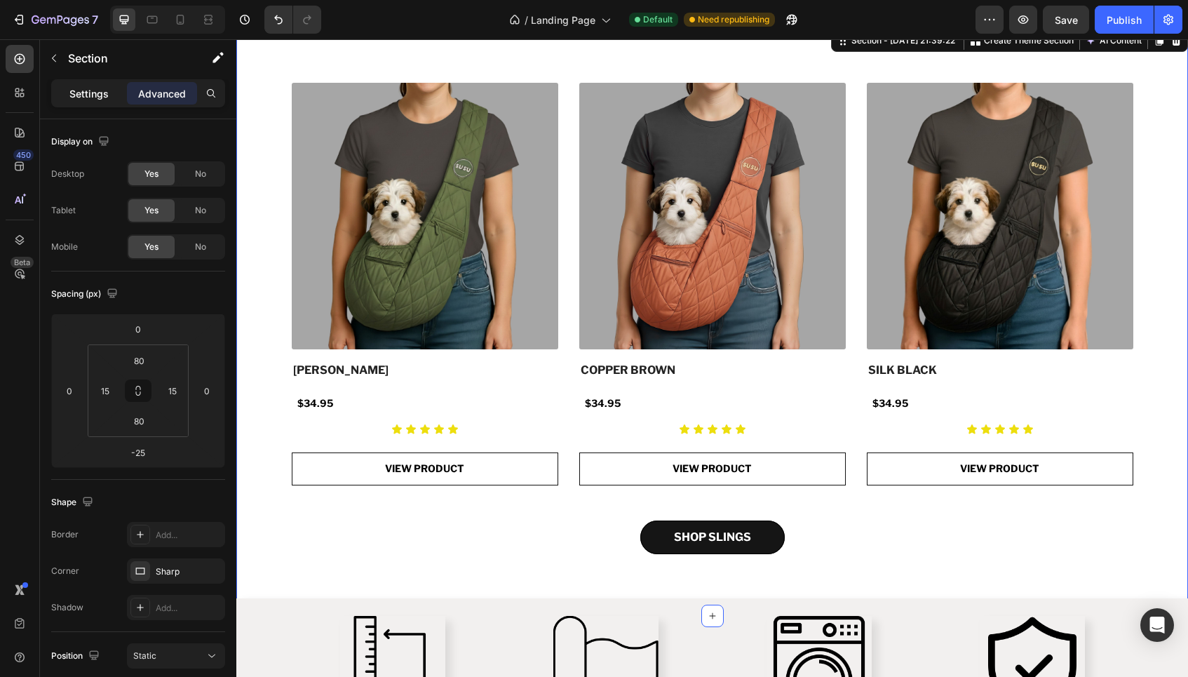
click at [93, 93] on p "Settings" at bounding box center [88, 93] width 39 height 15
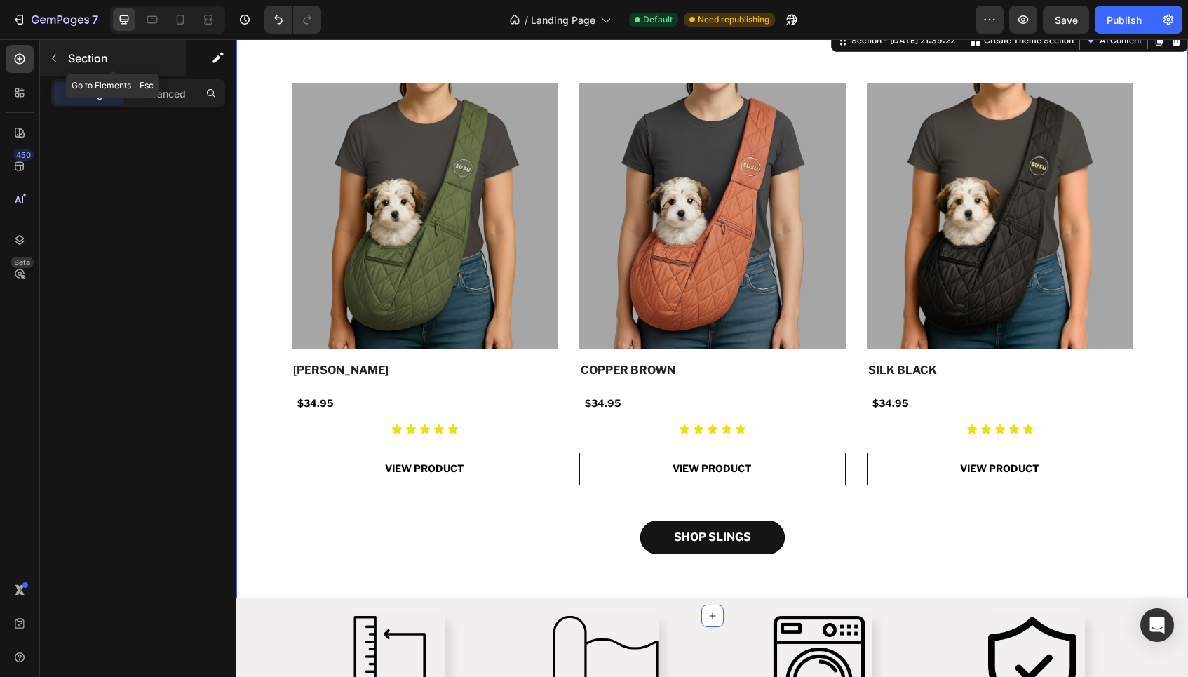
click at [62, 62] on button "button" at bounding box center [54, 58] width 22 height 22
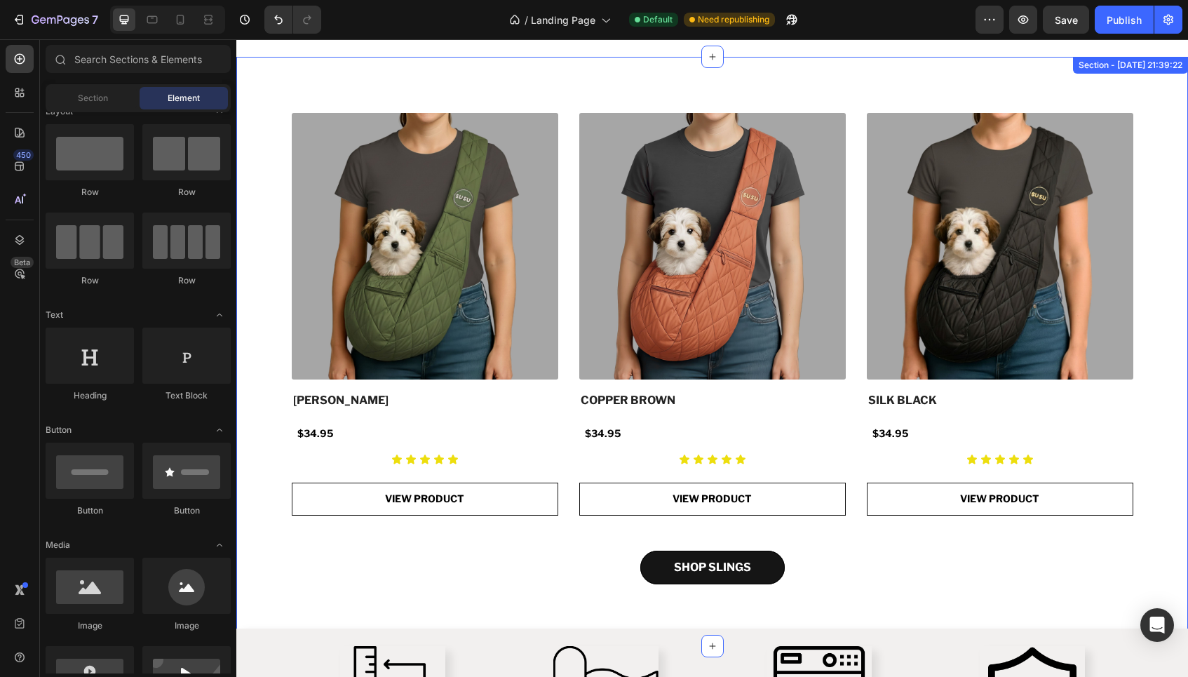
scroll to position [1459, 0]
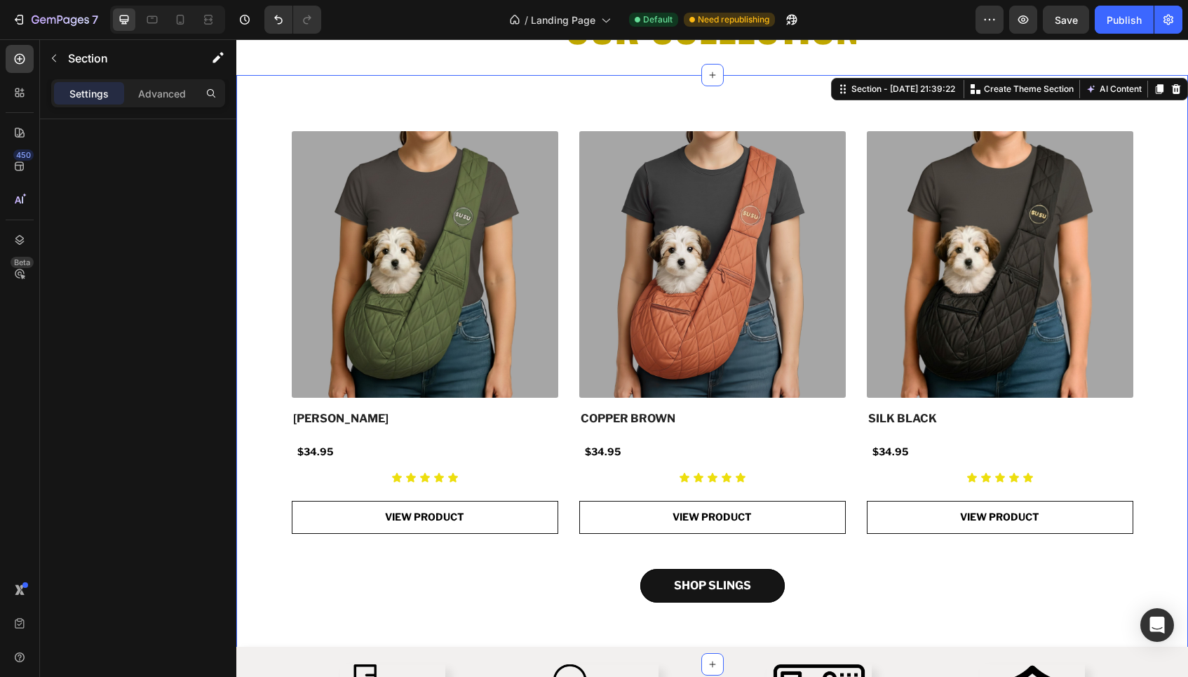
click at [1155, 106] on div "(P) Images [PERSON_NAME] (P) Title $34.95 Product Price Product Price Row Icon …" at bounding box center [711, 369] width 951 height 589
click at [217, 58] on icon "button" at bounding box center [216, 59] width 8 height 8
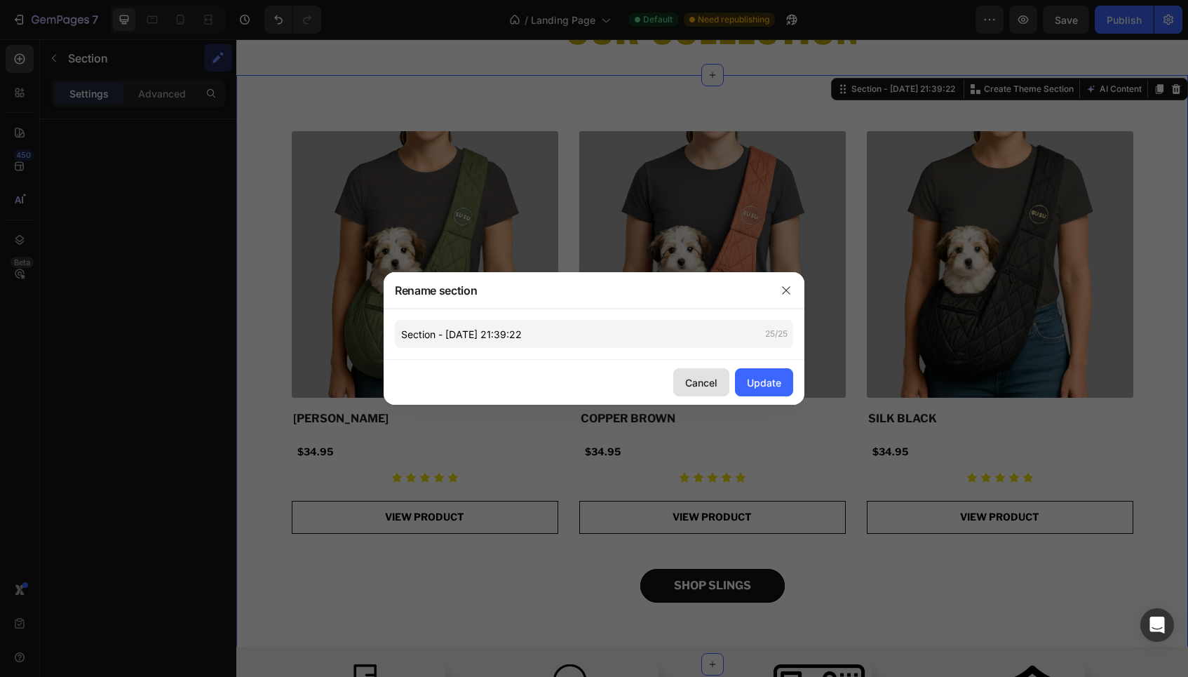
drag, startPoint x: 695, startPoint y: 380, endPoint x: 485, endPoint y: 325, distance: 216.7
click at [695, 380] on div "Cancel" at bounding box center [701, 382] width 32 height 15
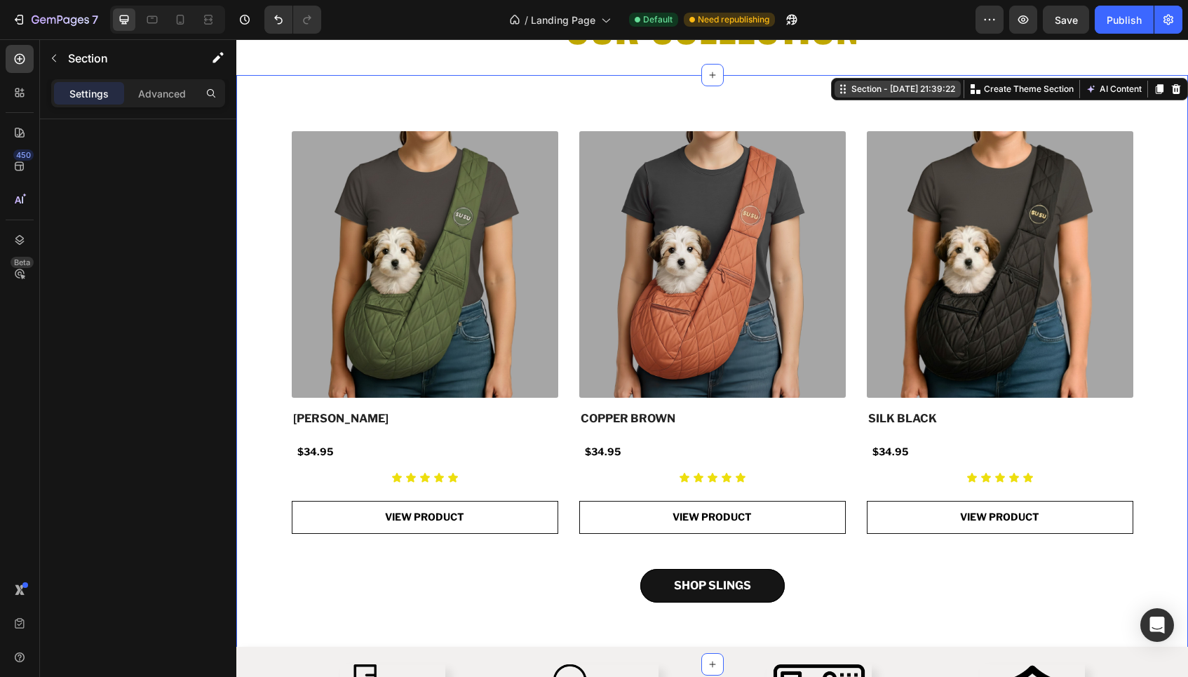
click at [886, 93] on div "Section - [DATE] 21:39:22" at bounding box center [902, 89] width 109 height 13
click at [1118, 620] on div "(P) Images [PERSON_NAME] (P) Title $34.95 Product Price Product Price Row Icon …" at bounding box center [711, 369] width 951 height 589
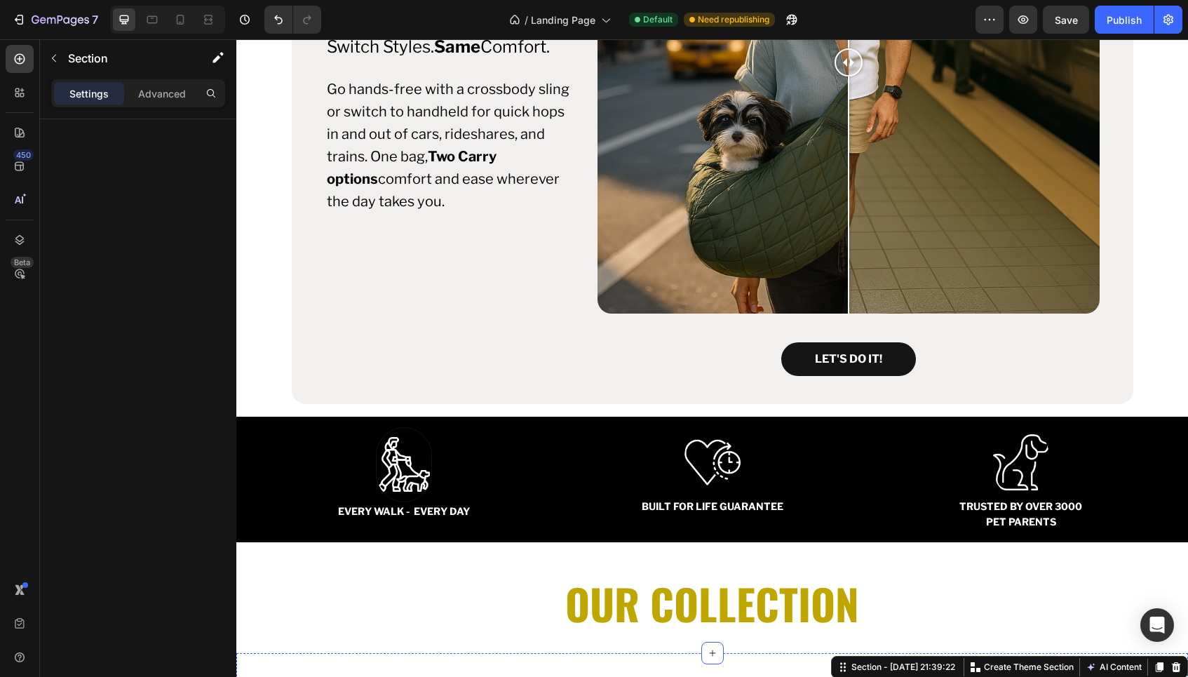
scroll to position [1073, 0]
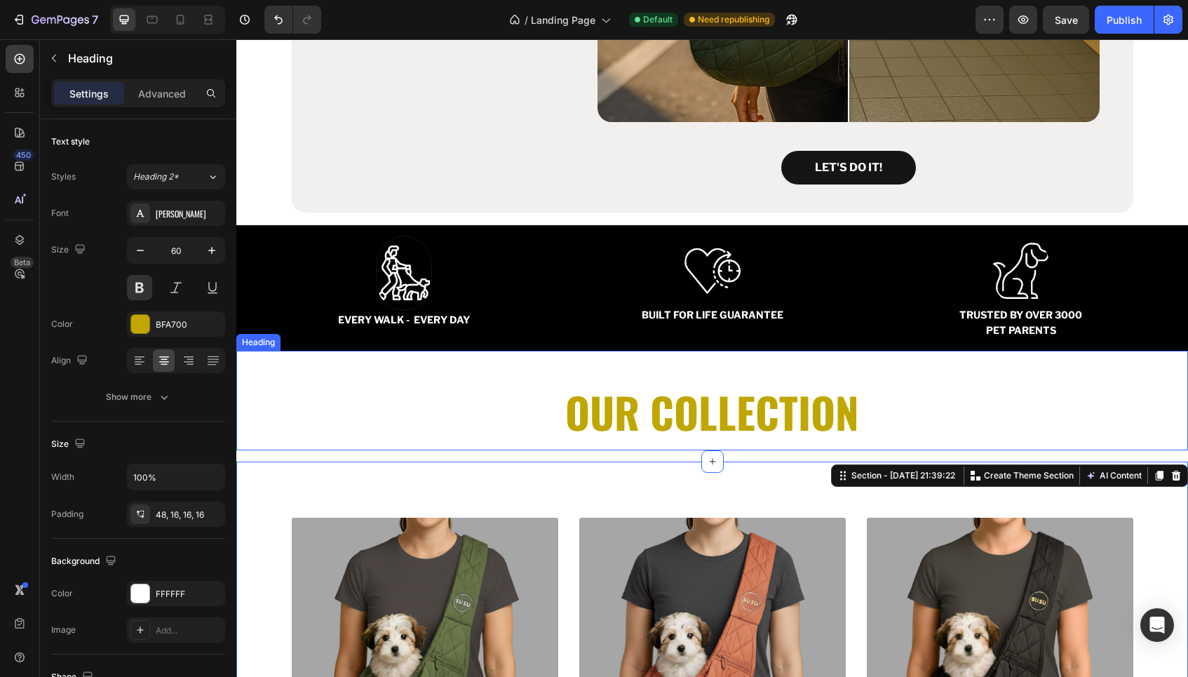
click at [1172, 446] on h2 "OUR COLLECTION" at bounding box center [711, 401] width 951 height 100
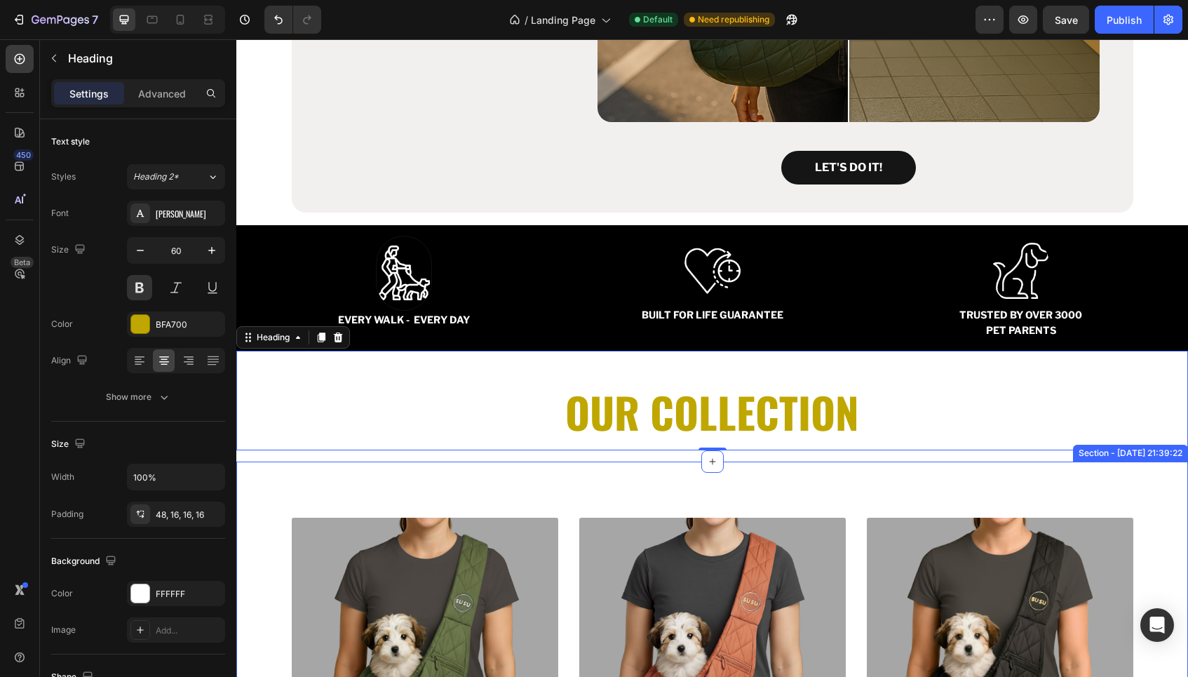
scroll to position [1216, 0]
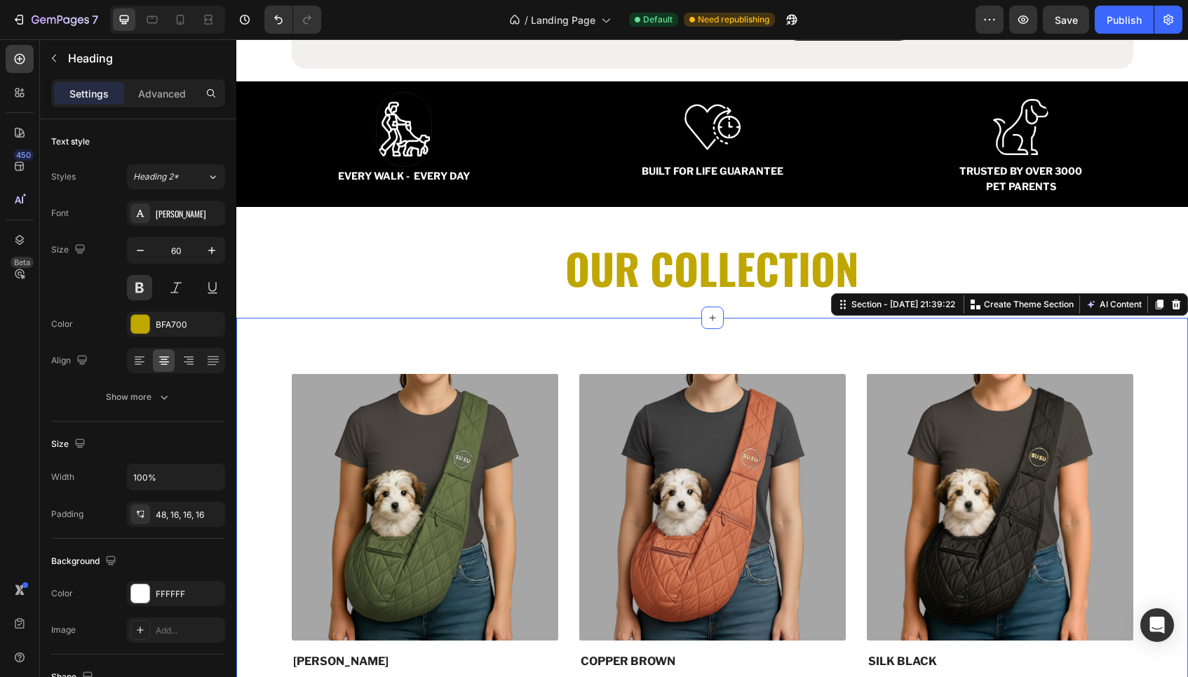
click at [1160, 527] on div "(P) Images [PERSON_NAME] (P) Title $34.95 Product Price Product Price Row Icon …" at bounding box center [712, 612] width 930 height 477
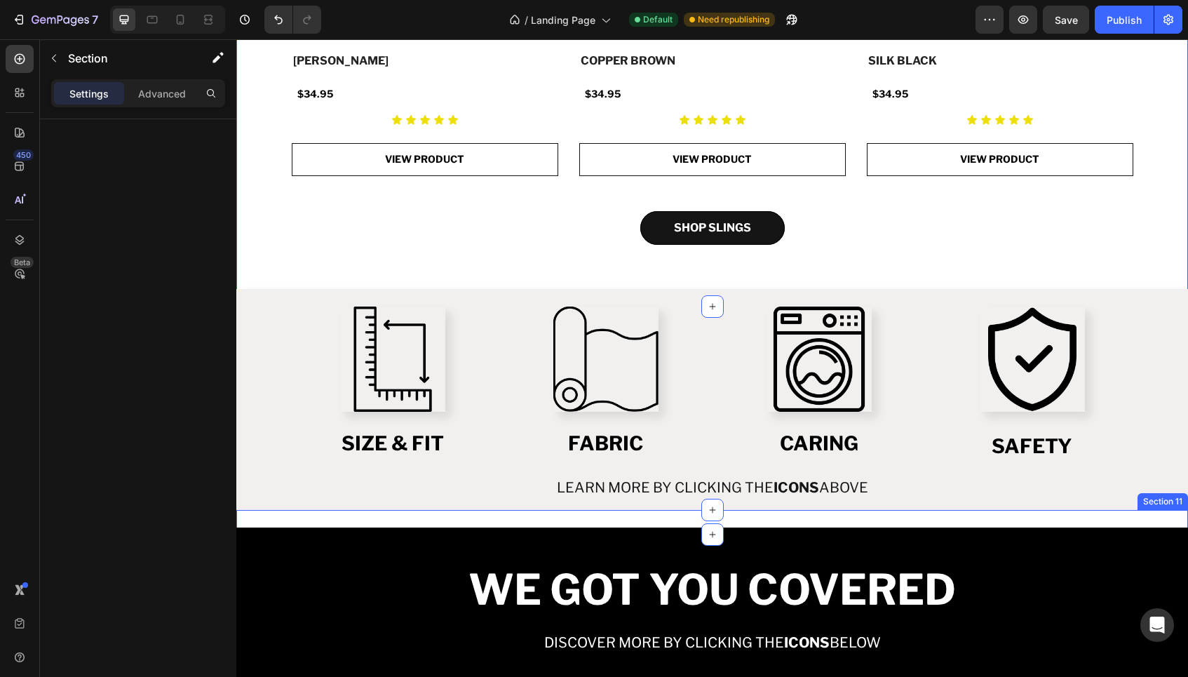
scroll to position [1873, 0]
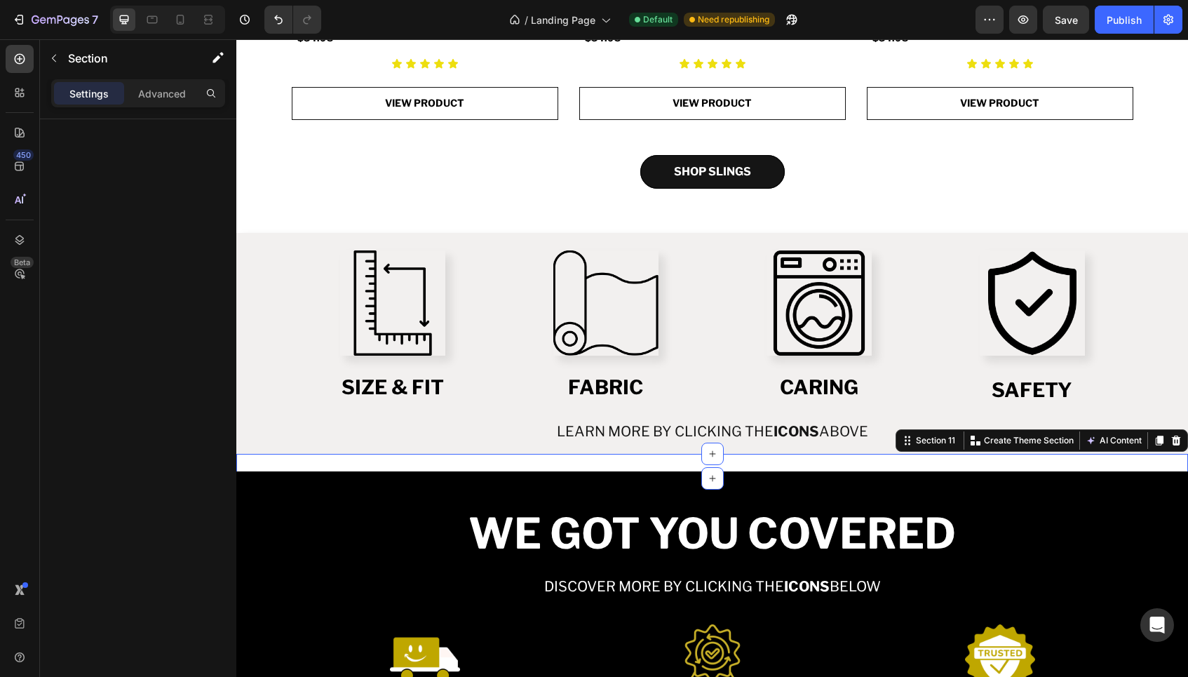
click at [1062, 463] on div "lEARN more by clicking the icons Above Text Block Section 11 Create Theme Secti…" at bounding box center [711, 466] width 951 height 25
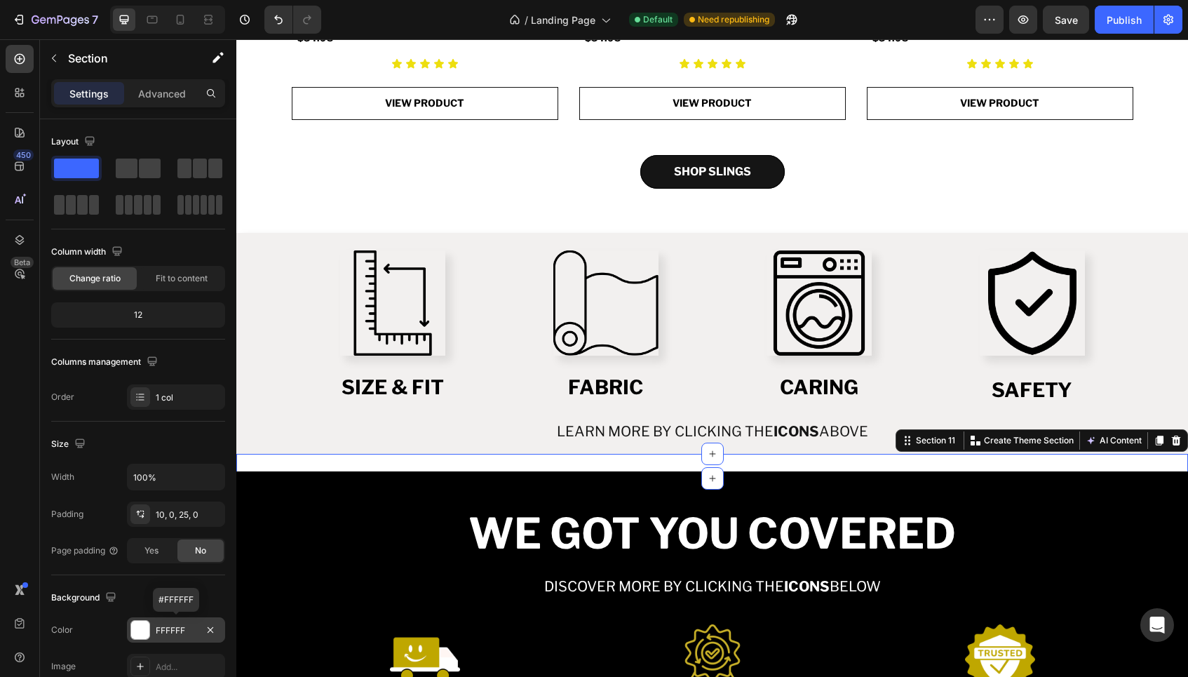
click at [184, 625] on div "FFFFFF" at bounding box center [176, 630] width 41 height 13
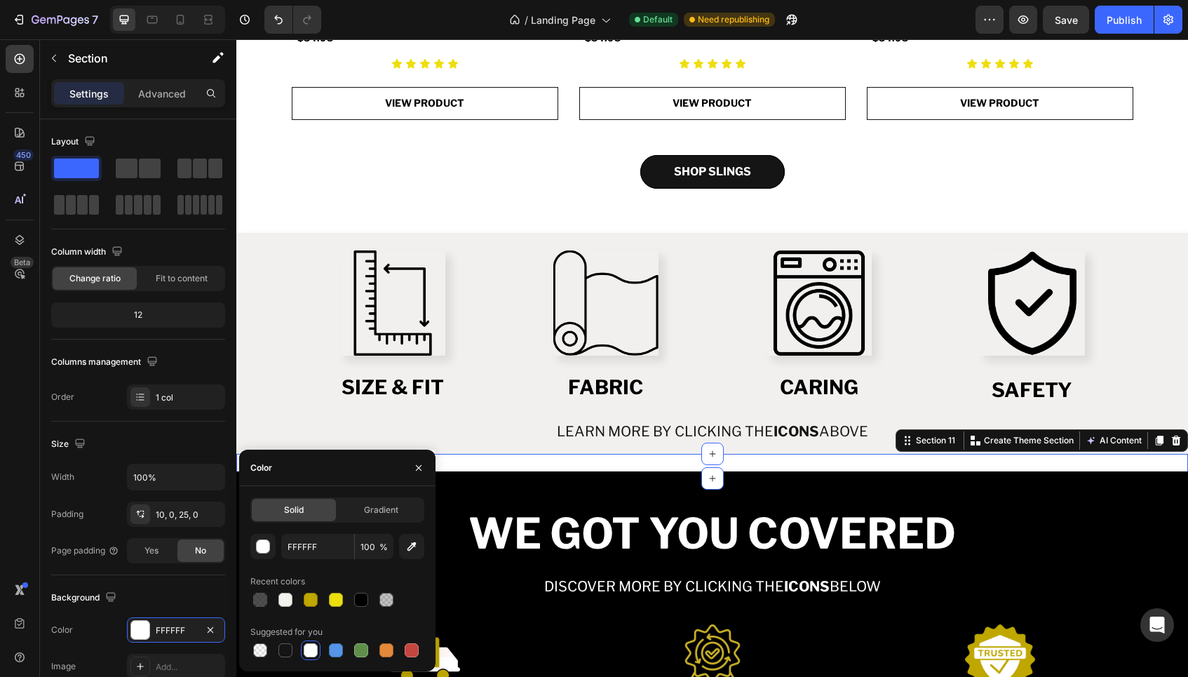
click at [319, 649] on div at bounding box center [311, 650] width 20 height 20
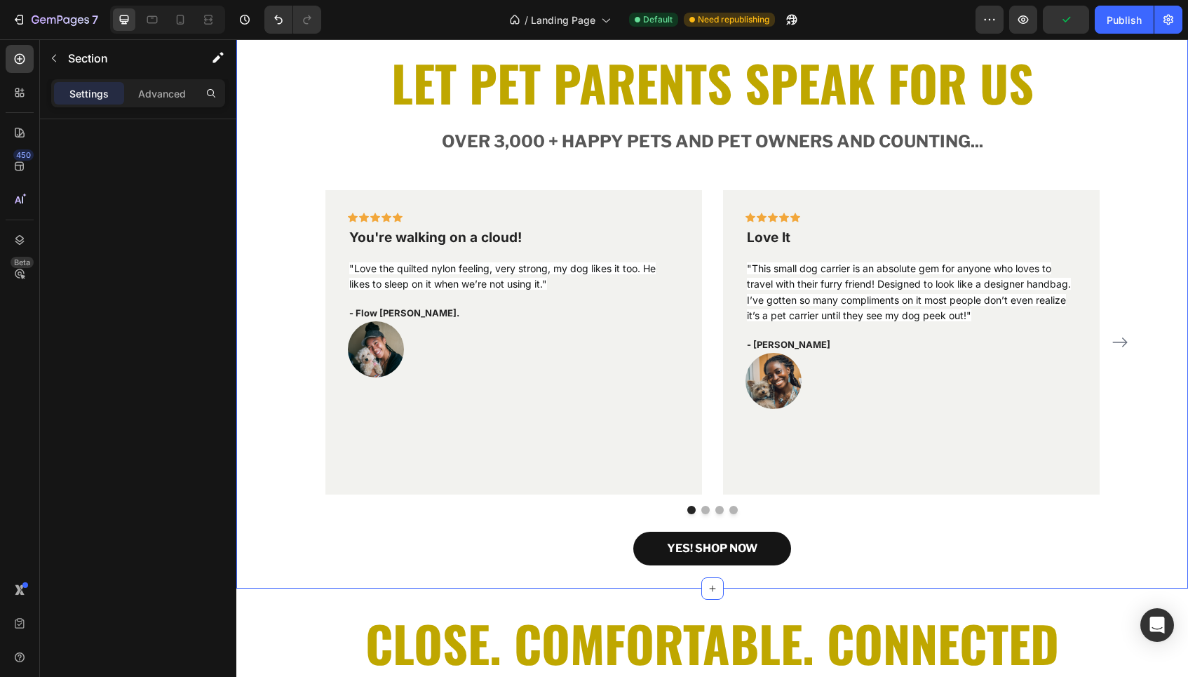
scroll to position [2779, 0]
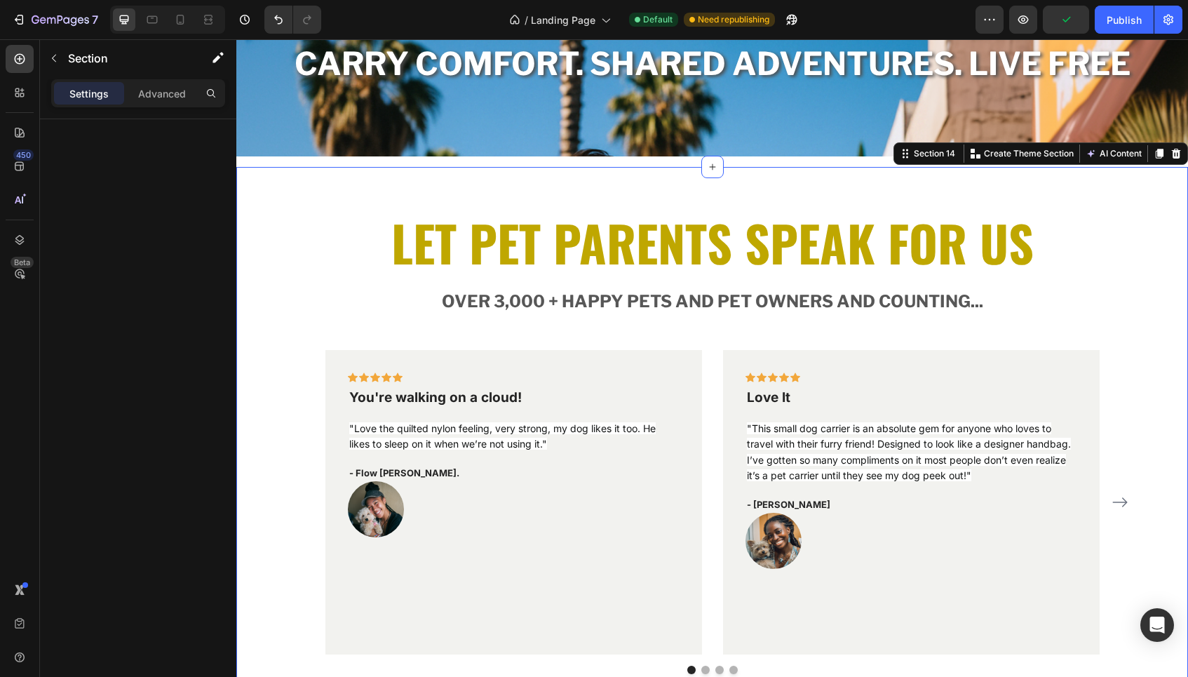
click at [1164, 233] on div "LET PET PARENTS SPEAK FOR US Heading Over 3,000 + happy PETS and PET owners and…" at bounding box center [712, 477] width 930 height 508
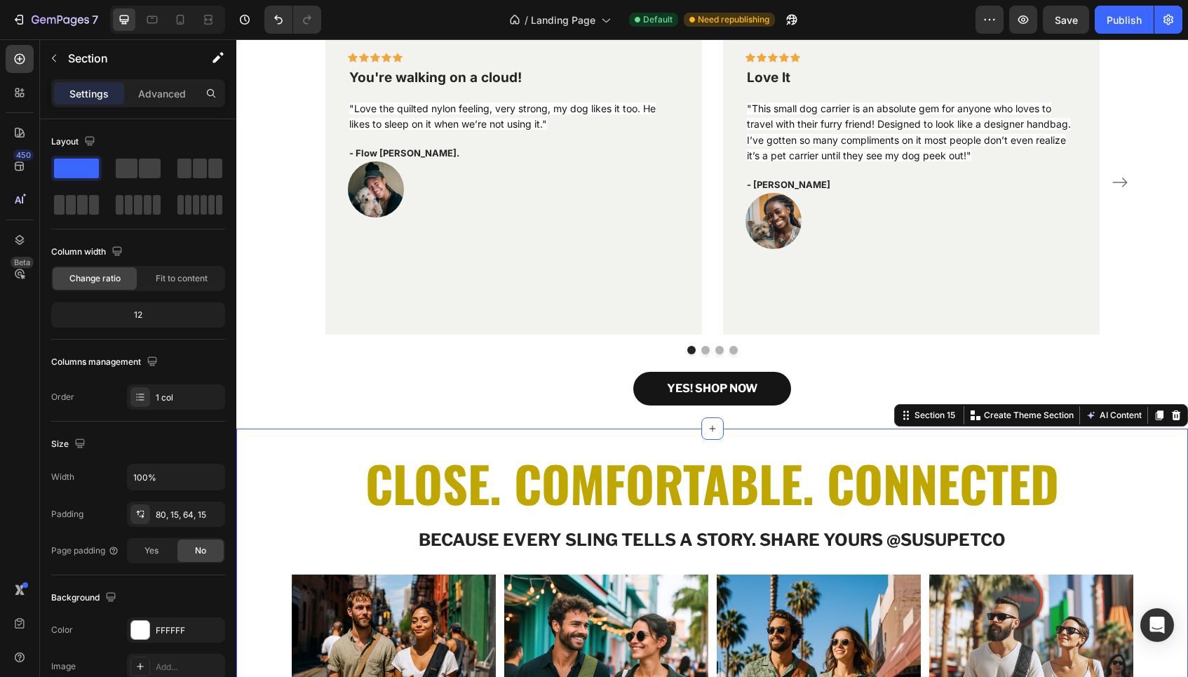
scroll to position [112, 0]
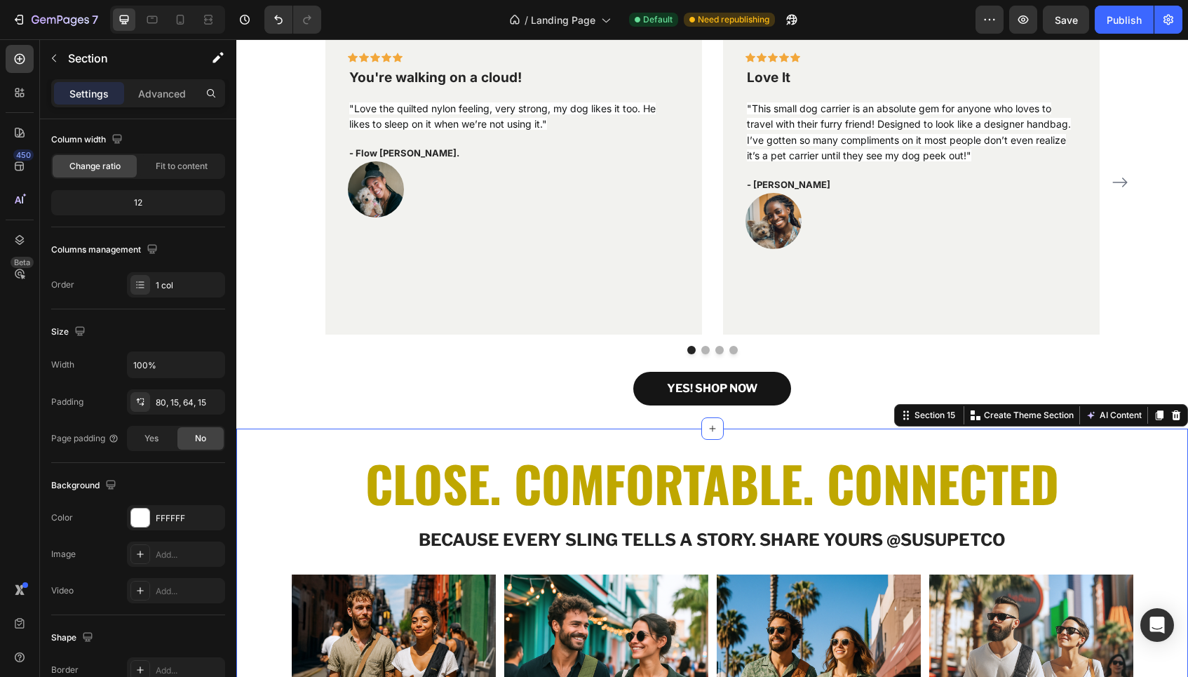
click at [1151, 507] on div "CLOSE. COMFORTABLE. CONNECTED Heading Row Because every SLING tells a story. sh…" at bounding box center [712, 645] width 930 height 323
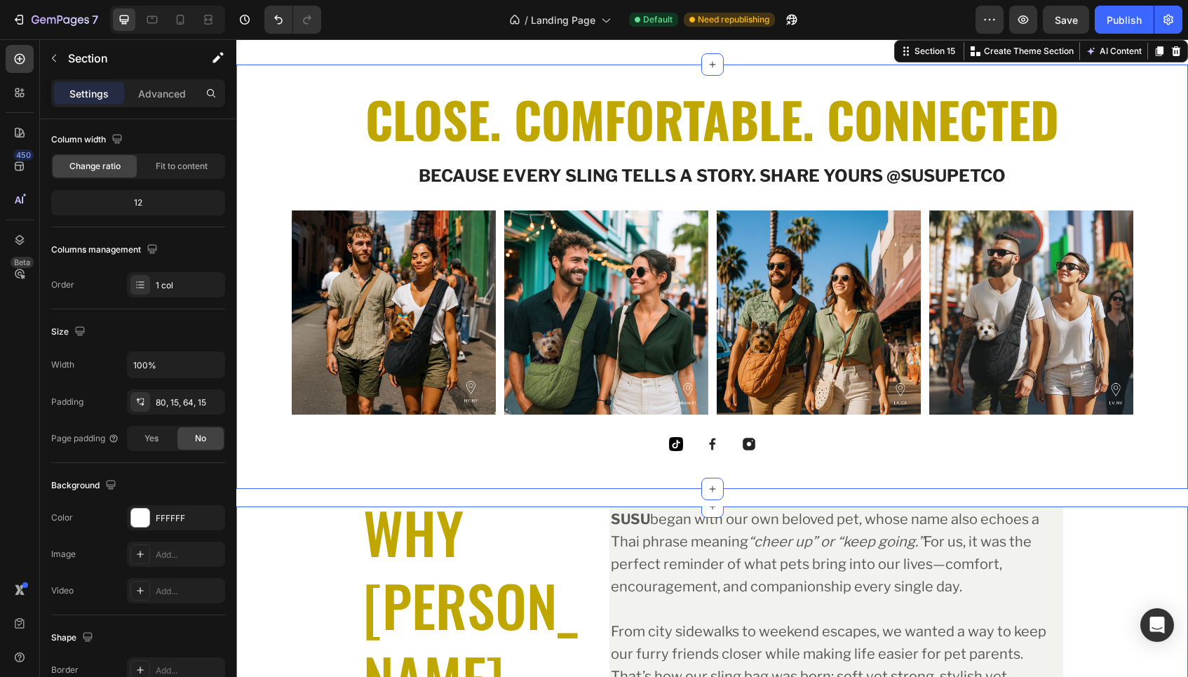
scroll to position [3534, 0]
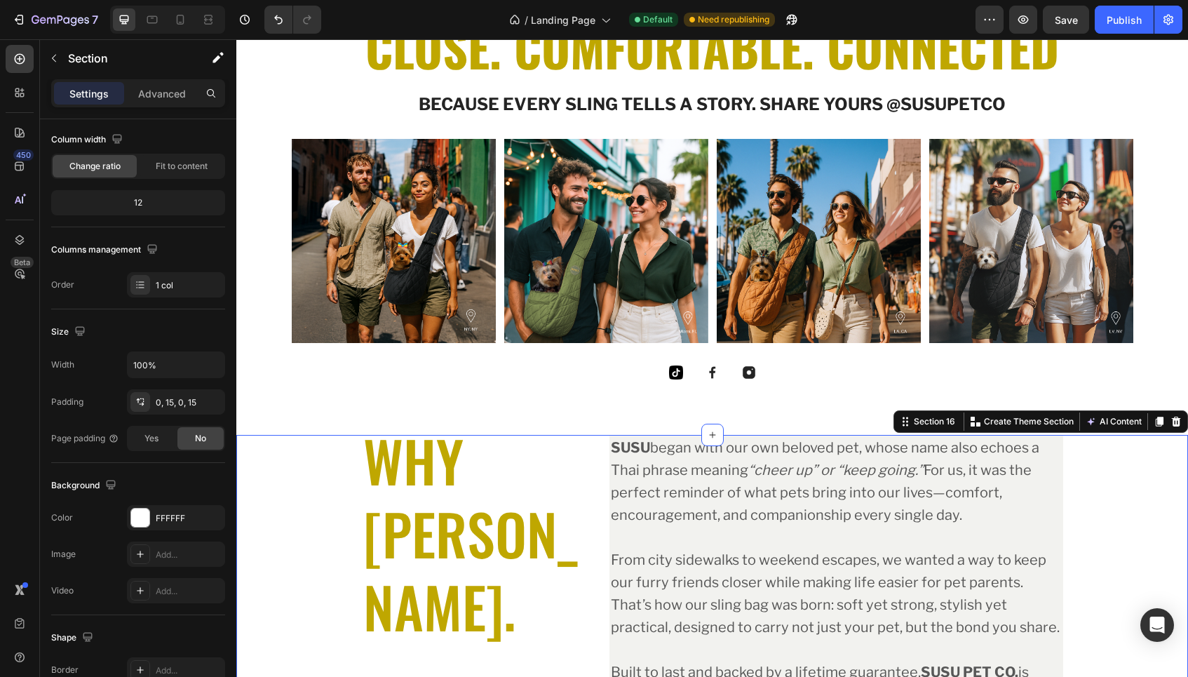
click at [1149, 530] on div "WHY [PERSON_NAME]. Heading [PERSON_NAME] began with our own beloved pet, whose …" at bounding box center [712, 654] width 930 height 438
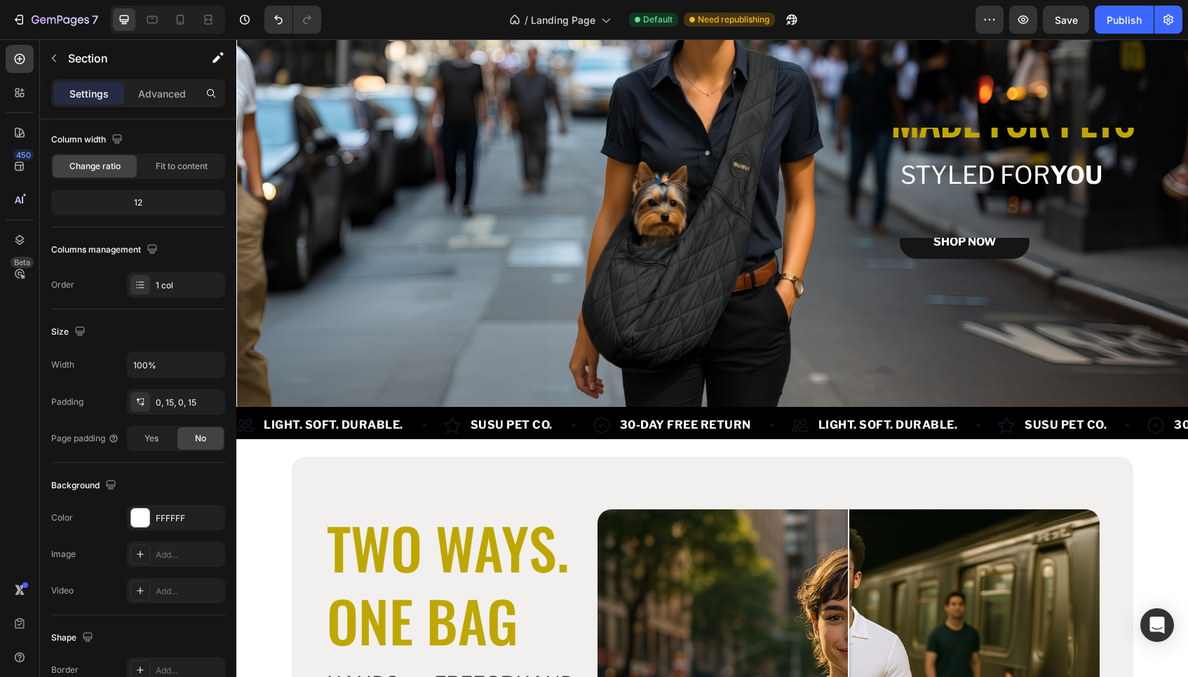
scroll to position [0, 0]
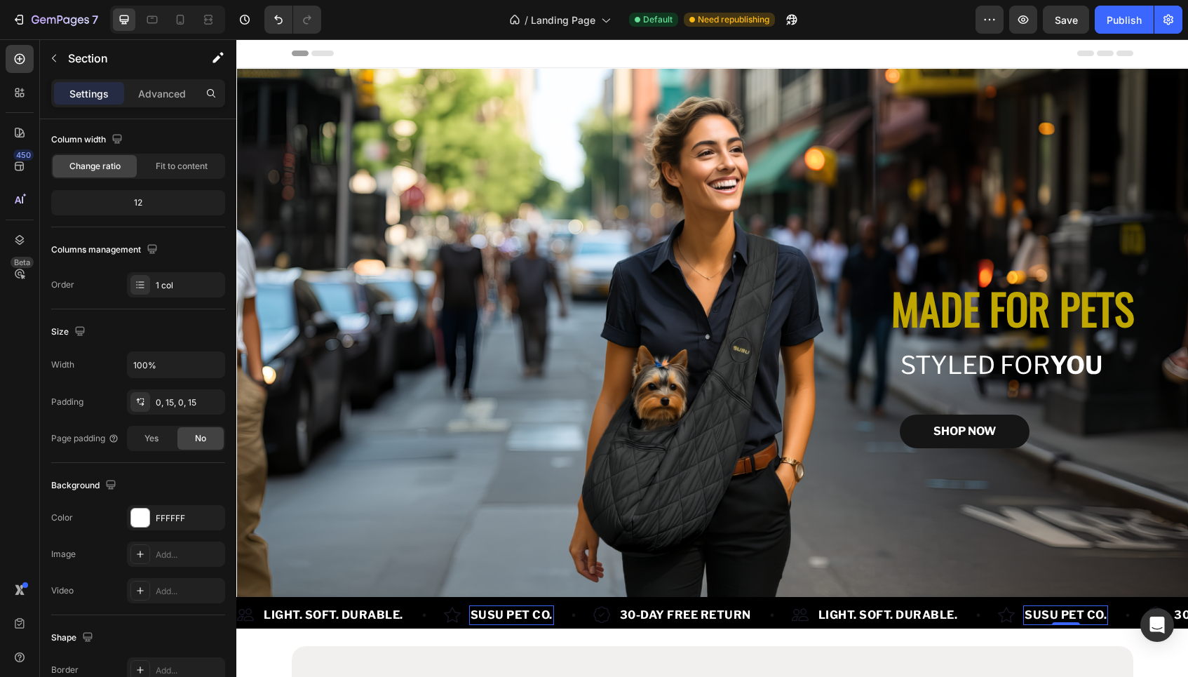
click at [1091, 606] on p "SUSU PET CO." at bounding box center [1065, 614] width 82 height 17
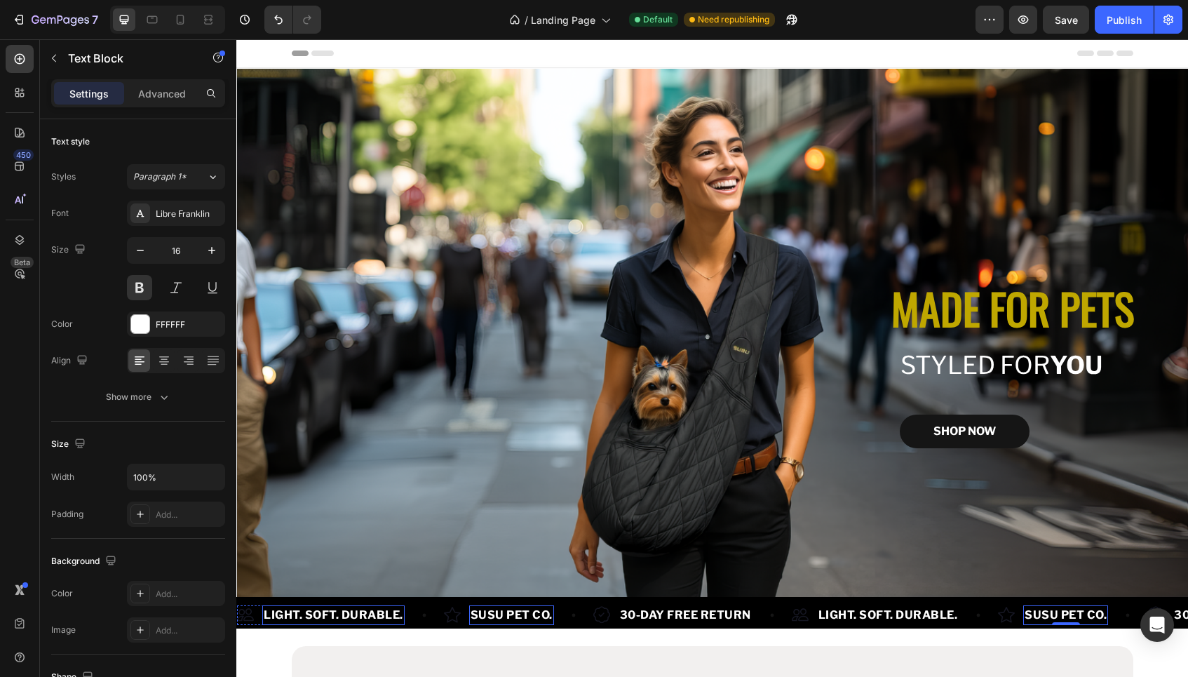
scroll to position [112, 0]
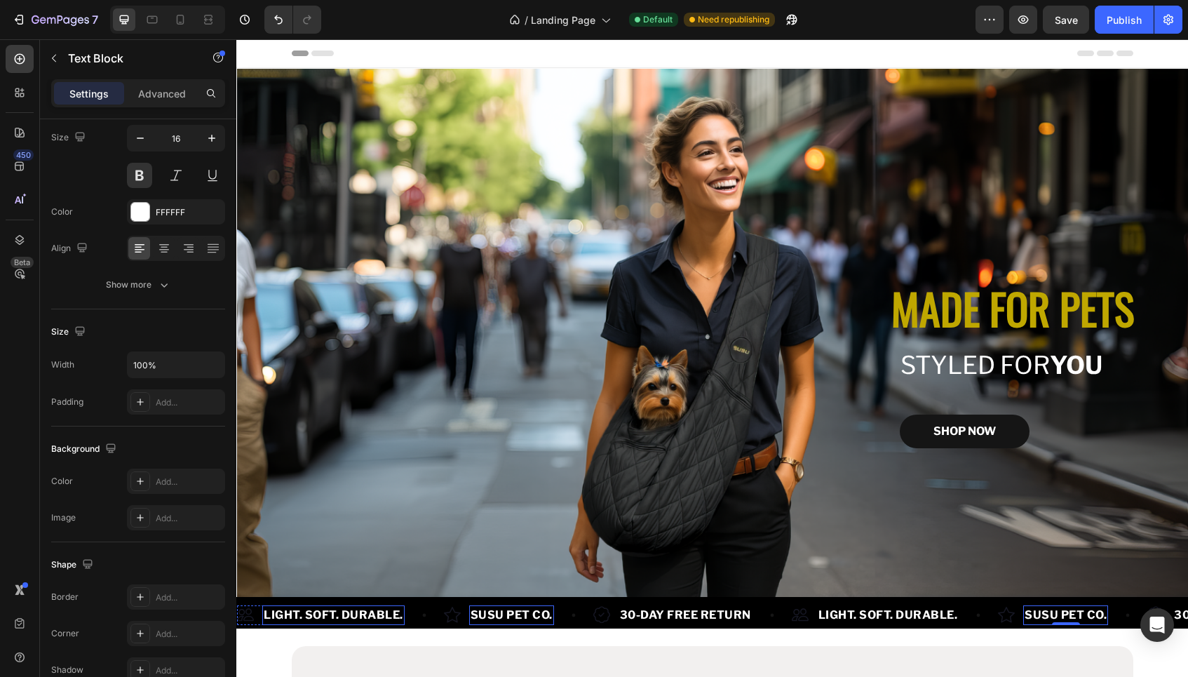
click at [295, 608] on p "LIGHT. SOFT. DURABLE." at bounding box center [334, 614] width 140 height 17
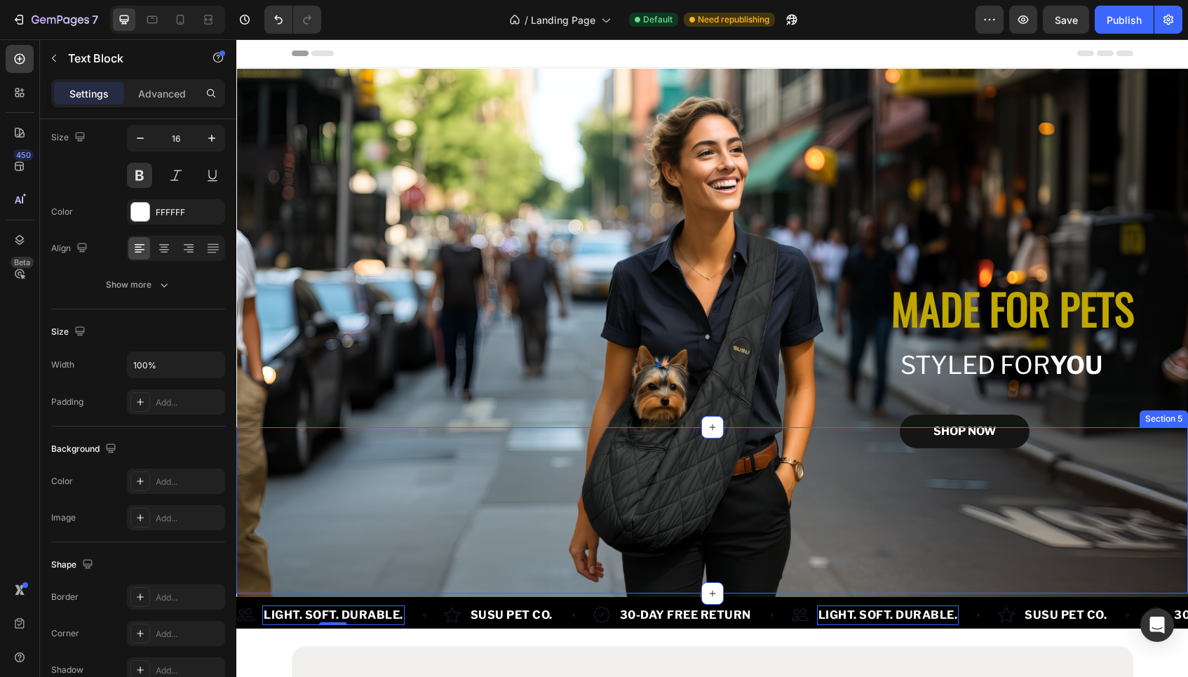
scroll to position [1, 0]
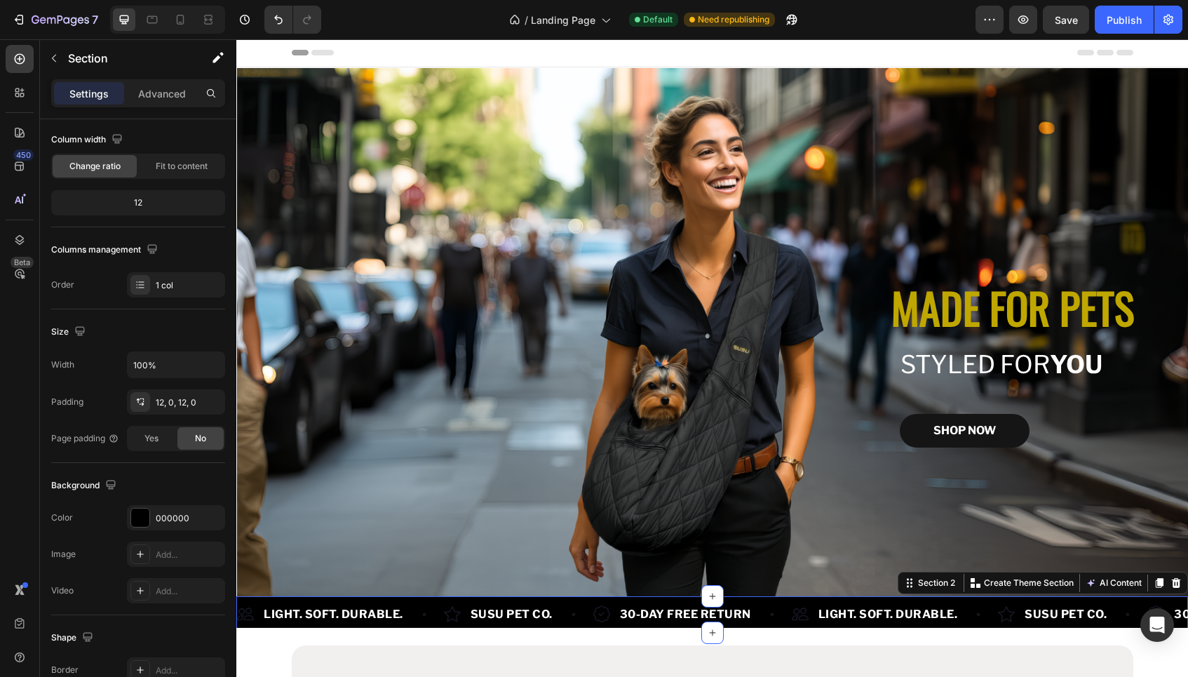
click at [240, 596] on div "Image LIGHT. SOFT. DURABLE. Text Block Row Image SUSU PET CO. Text Block Row Im…" at bounding box center [711, 614] width 951 height 36
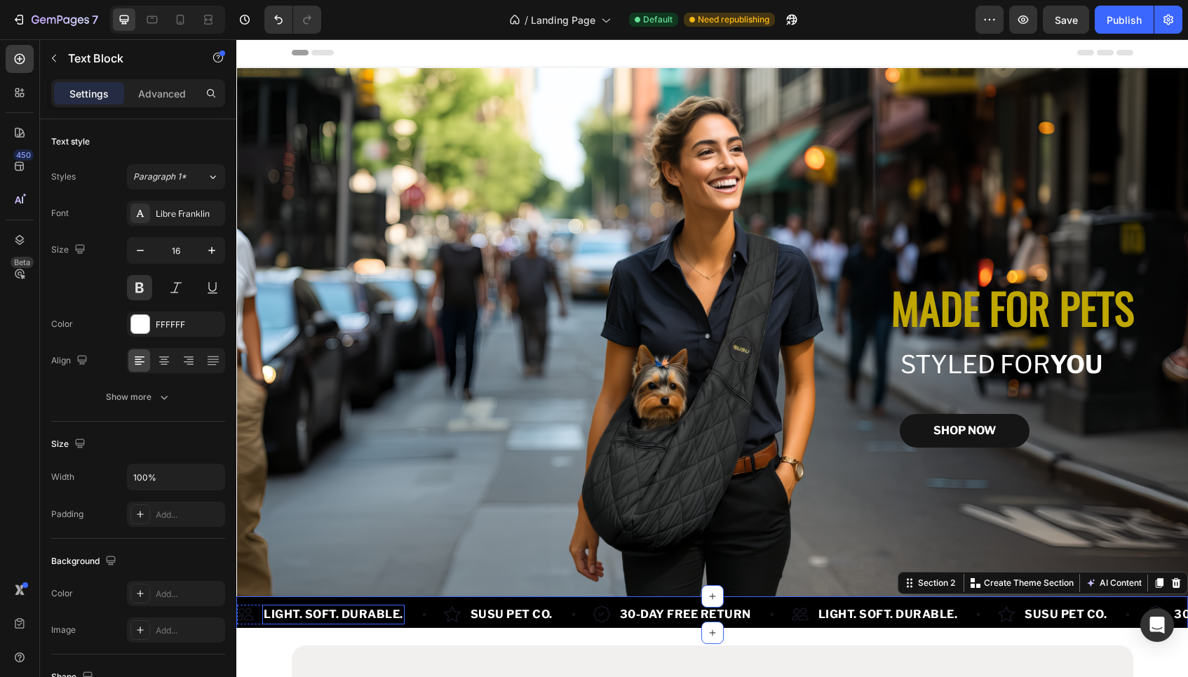
click at [358, 609] on p "LIGHT. SOFT. DURABLE." at bounding box center [334, 614] width 140 height 17
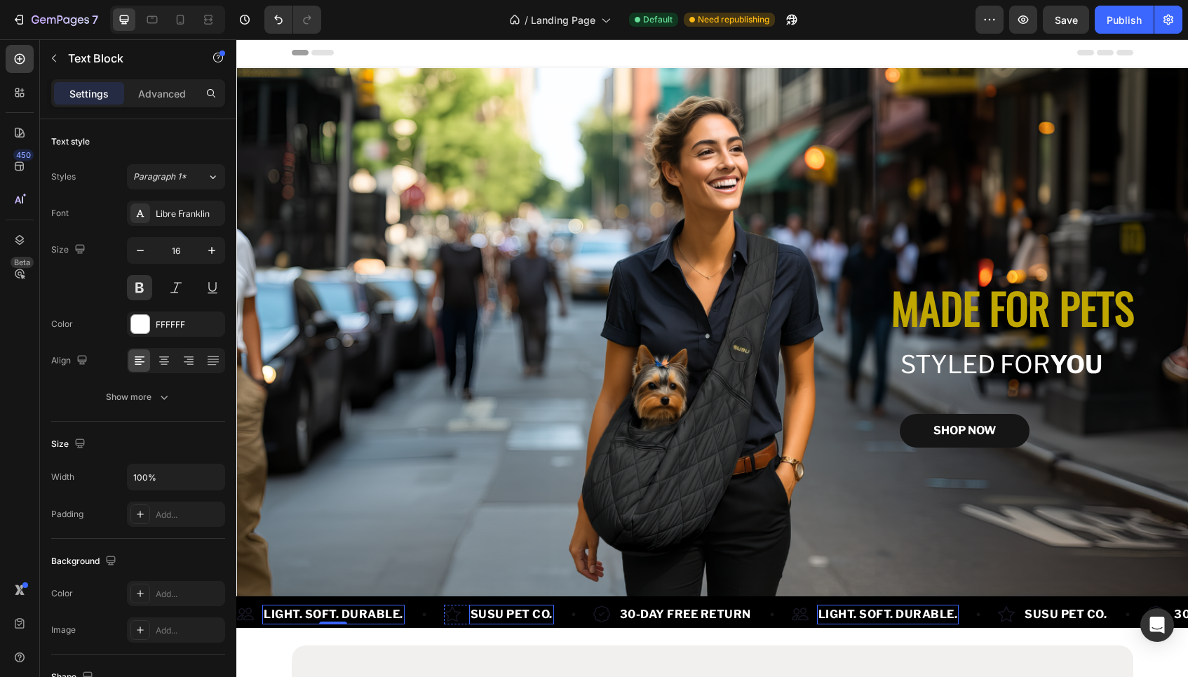
scroll to position [112, 0]
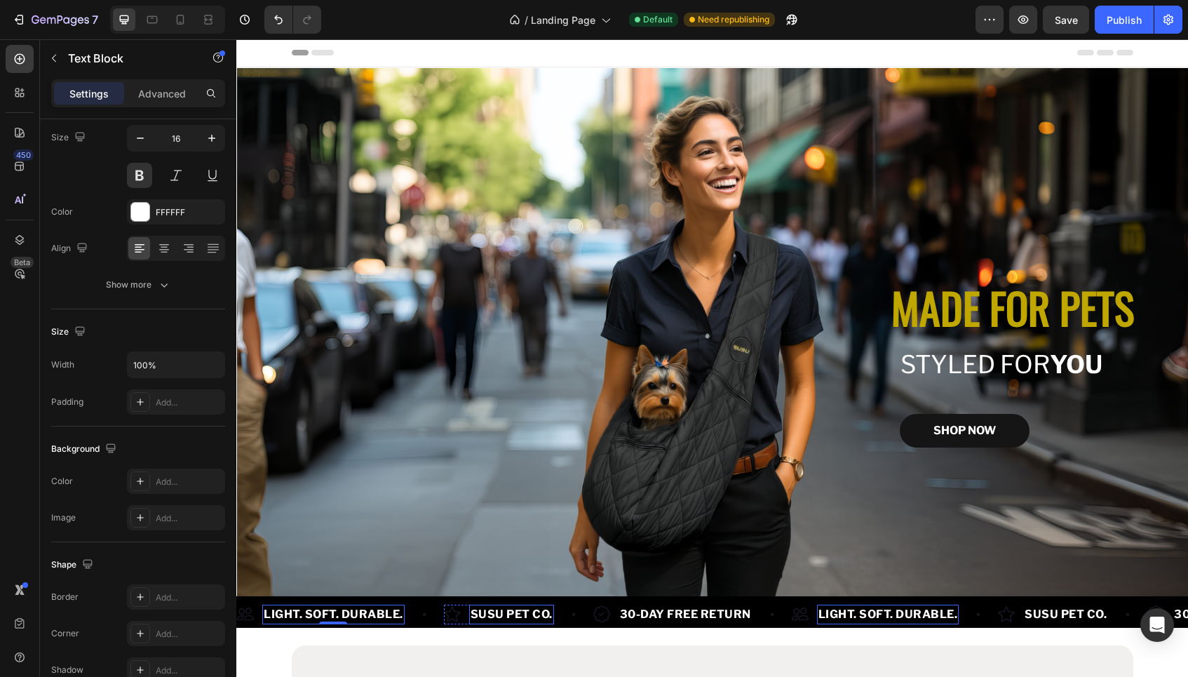
click at [509, 608] on p "SUSU PET CO." at bounding box center [511, 614] width 82 height 17
click at [677, 610] on p "30-DAY FREE RETURN" at bounding box center [685, 614] width 131 height 17
drag, startPoint x: 885, startPoint y: 609, endPoint x: 897, endPoint y: 608, distance: 11.9
click at [885, 609] on p "LIGHT. SOFT. DURABLE." at bounding box center [888, 614] width 140 height 17
click at [1053, 606] on p "SUSU PET CO." at bounding box center [1065, 614] width 82 height 17
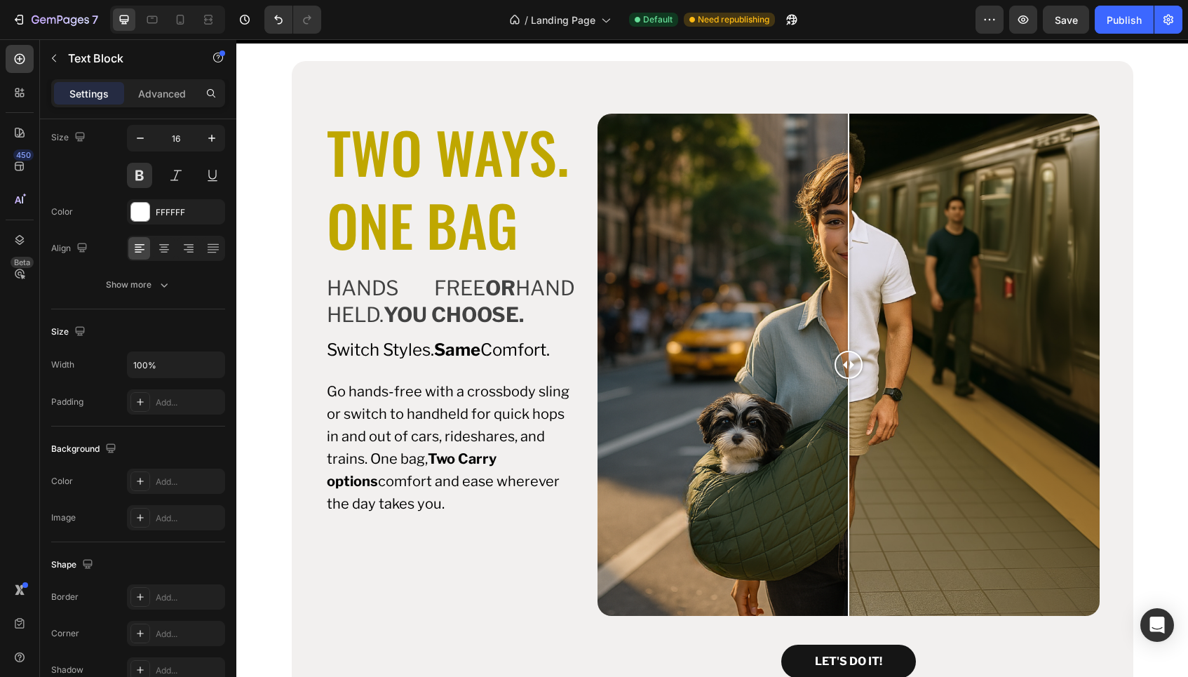
scroll to position [614, 0]
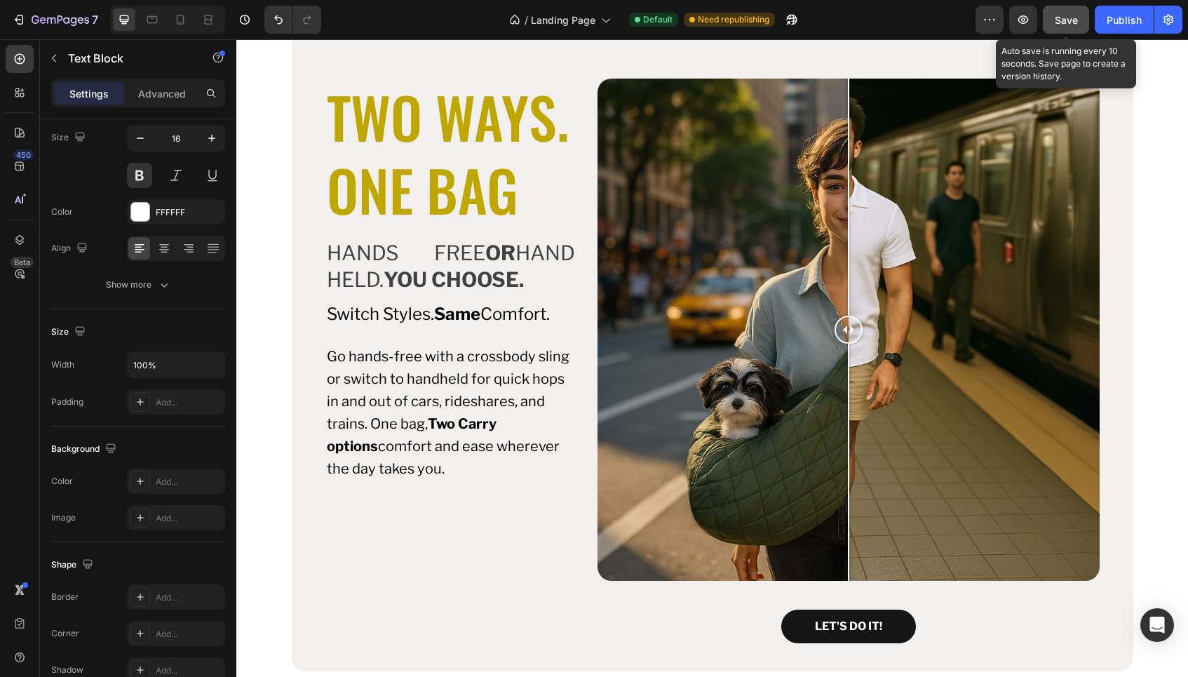
click at [1078, 20] on button "Save" at bounding box center [1066, 20] width 46 height 28
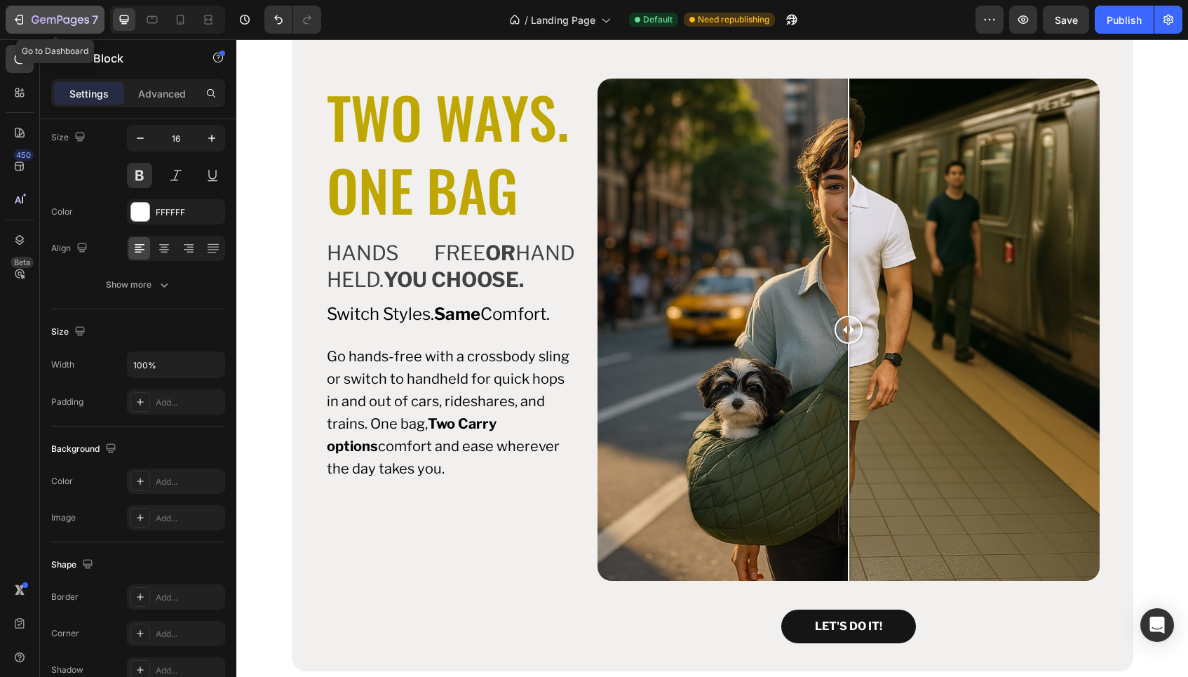
click at [13, 20] on icon "button" at bounding box center [19, 20] width 14 height 14
